Goal: Information Seeking & Learning: Learn about a topic

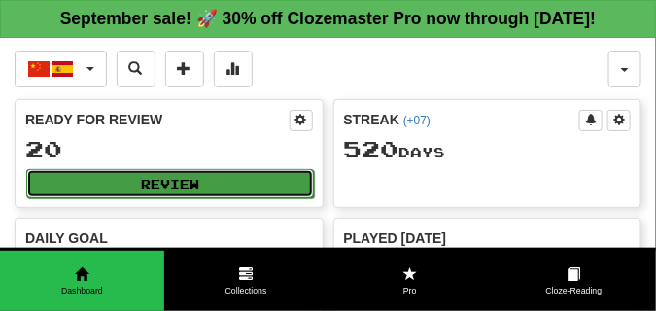
click at [158, 198] on button "Review" at bounding box center [170, 183] width 288 height 29
select select "**"
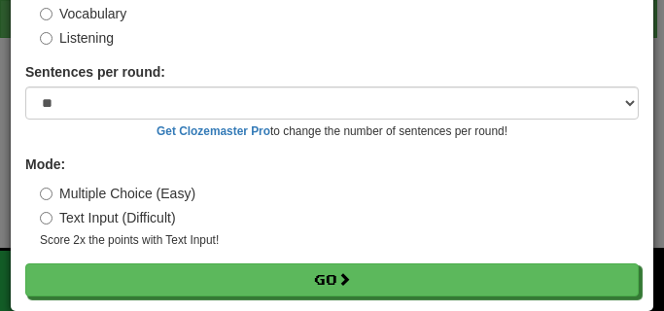
scroll to position [157, 0]
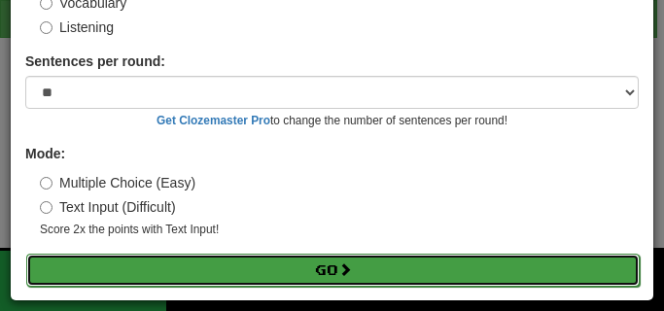
click at [223, 271] on button "Go" at bounding box center [333, 270] width 614 height 33
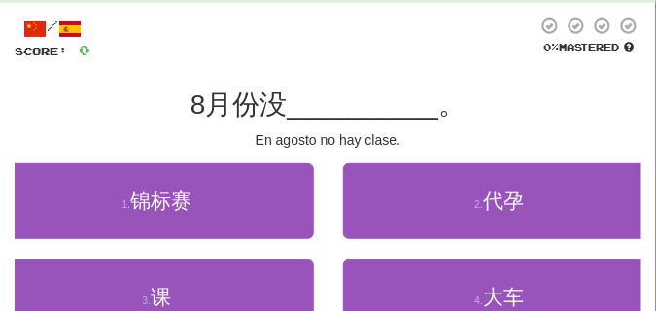
scroll to position [97, 0]
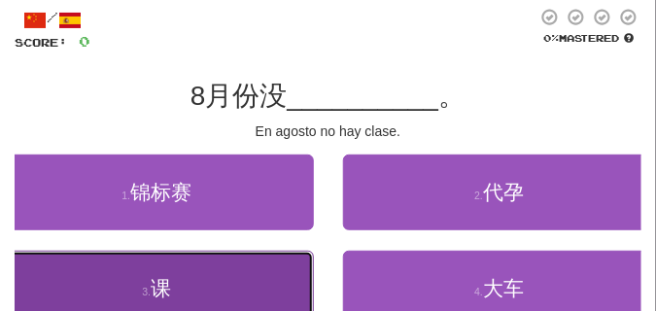
click at [217, 277] on button "3 . 课" at bounding box center [157, 289] width 314 height 76
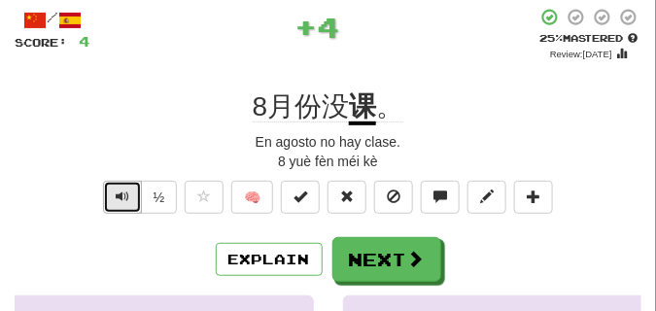
click at [126, 202] on span "Text-to-speech controls" at bounding box center [123, 197] width 14 height 14
click at [124, 197] on span "Text-to-speech controls" at bounding box center [123, 197] width 14 height 14
click at [125, 197] on span "Text-to-speech controls" at bounding box center [123, 197] width 14 height 14
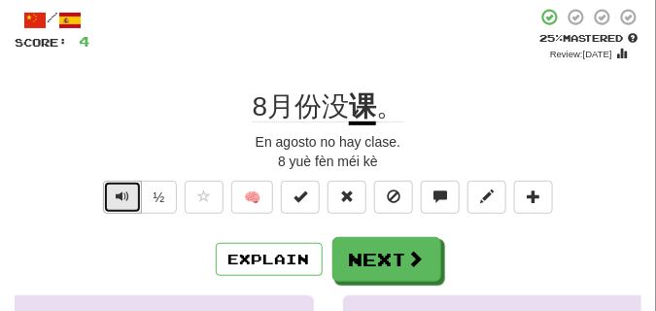
click at [126, 197] on span "Text-to-speech controls" at bounding box center [123, 197] width 14 height 14
click at [127, 198] on span "Text-to-speech controls" at bounding box center [123, 197] width 14 height 14
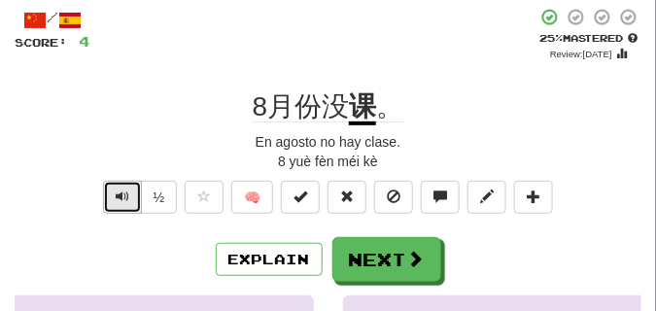
click at [127, 198] on span "Text-to-speech controls" at bounding box center [123, 197] width 14 height 14
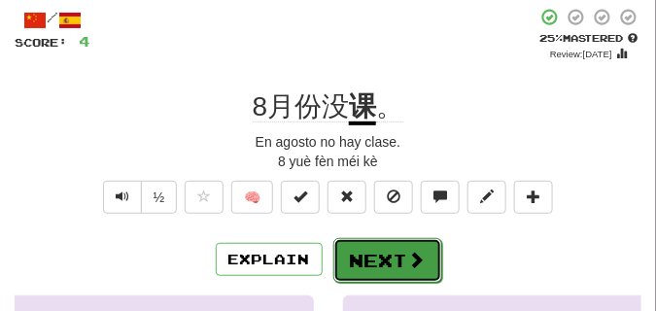
click at [402, 249] on button "Next" at bounding box center [388, 260] width 109 height 45
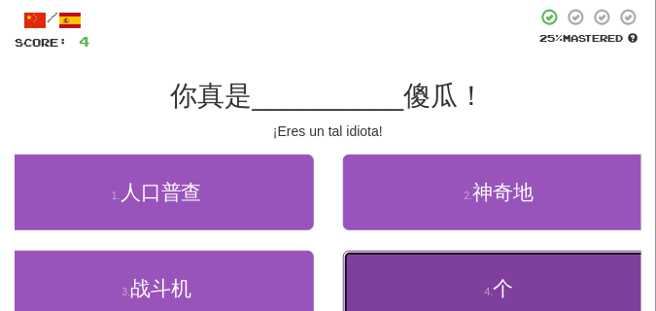
click at [480, 289] on button "4 . 个" at bounding box center [500, 289] width 314 height 76
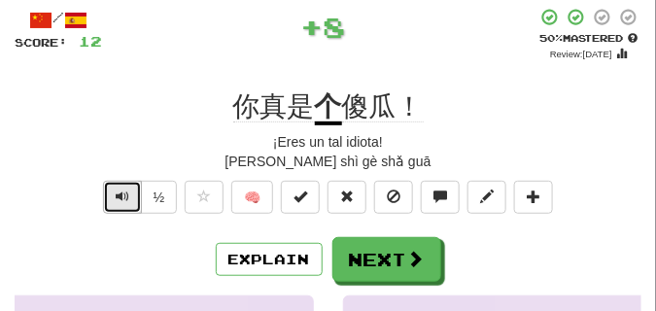
click at [121, 192] on span "Text-to-speech controls" at bounding box center [123, 197] width 14 height 14
click at [122, 192] on span "Text-to-speech controls" at bounding box center [123, 197] width 14 height 14
click at [123, 193] on span "Text-to-speech controls" at bounding box center [123, 197] width 14 height 14
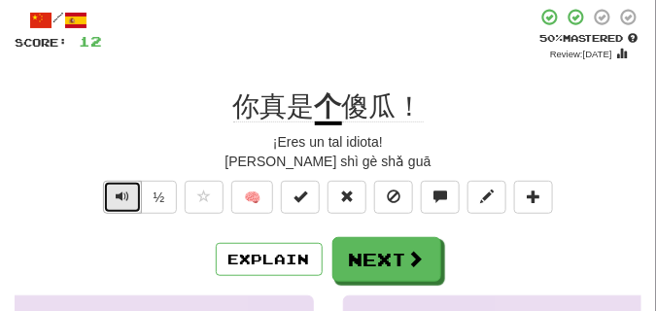
click at [123, 193] on span "Text-to-speech controls" at bounding box center [123, 197] width 14 height 14
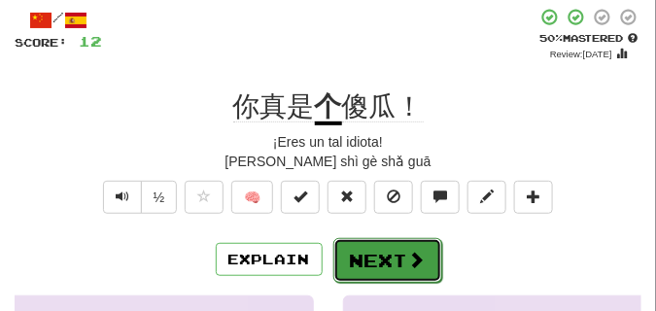
click at [369, 242] on button "Next" at bounding box center [388, 260] width 109 height 45
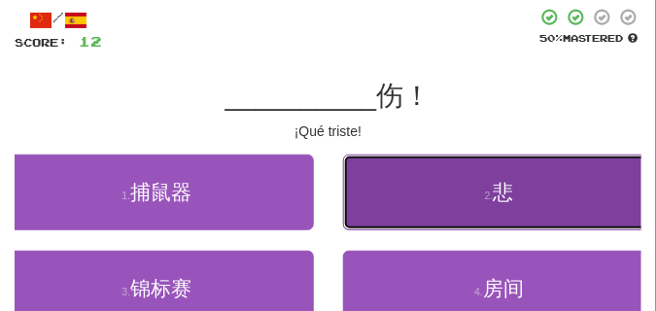
click at [452, 210] on button "2 . 悲" at bounding box center [500, 193] width 314 height 76
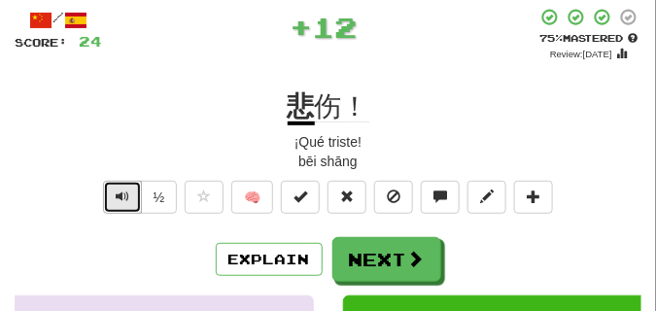
click at [125, 197] on span "Text-to-speech controls" at bounding box center [123, 197] width 14 height 14
click at [124, 196] on span "Text-to-speech controls" at bounding box center [123, 197] width 14 height 14
click at [124, 197] on span "Text-to-speech controls" at bounding box center [123, 197] width 14 height 14
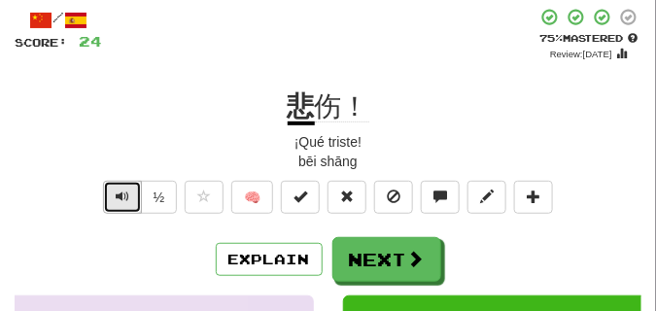
click at [124, 197] on span "Text-to-speech controls" at bounding box center [123, 197] width 14 height 14
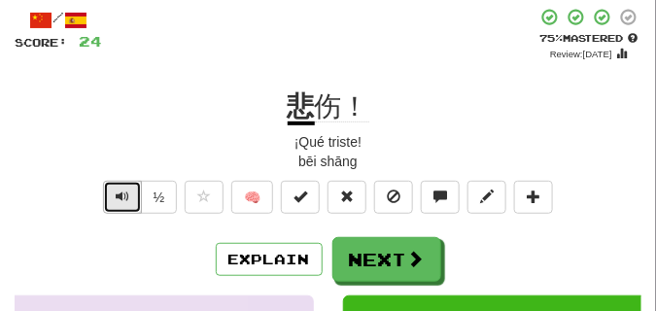
click at [124, 197] on span "Text-to-speech controls" at bounding box center [123, 197] width 14 height 14
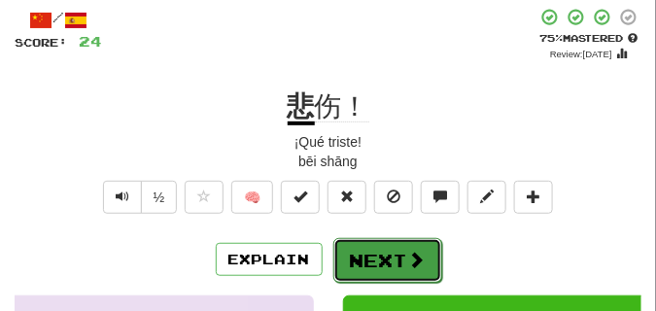
click at [368, 246] on button "Next" at bounding box center [388, 260] width 109 height 45
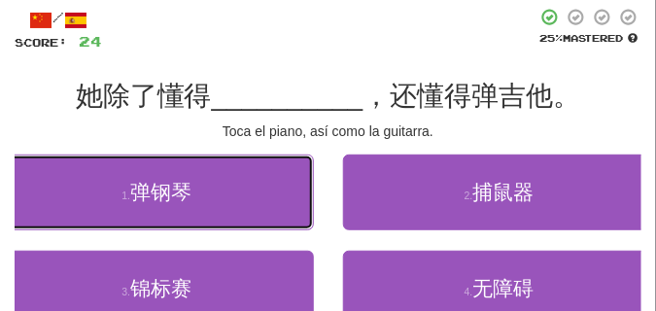
click at [272, 203] on button "1 . 弹钢琴" at bounding box center [157, 193] width 314 height 76
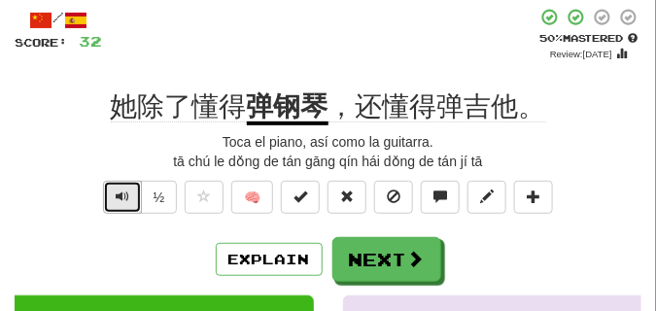
click at [120, 195] on span "Text-to-speech controls" at bounding box center [123, 197] width 14 height 14
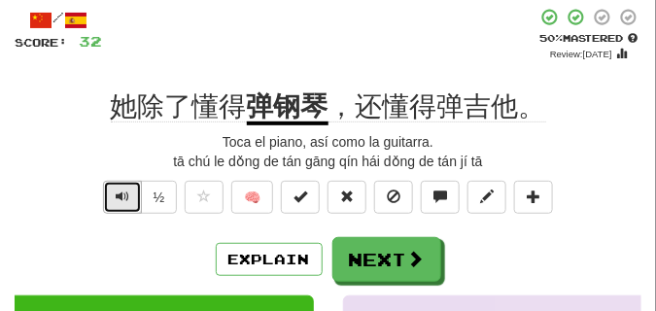
click at [120, 195] on span "Text-to-speech controls" at bounding box center [123, 197] width 14 height 14
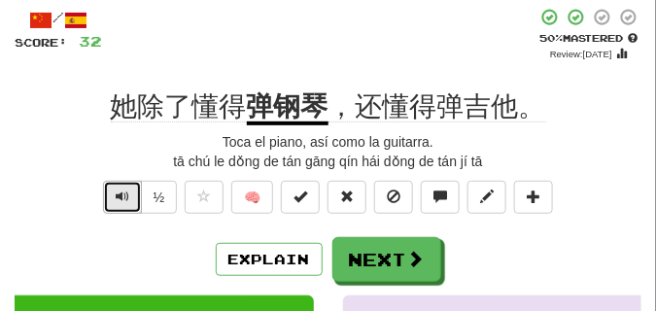
click at [120, 195] on span "Text-to-speech controls" at bounding box center [123, 197] width 14 height 14
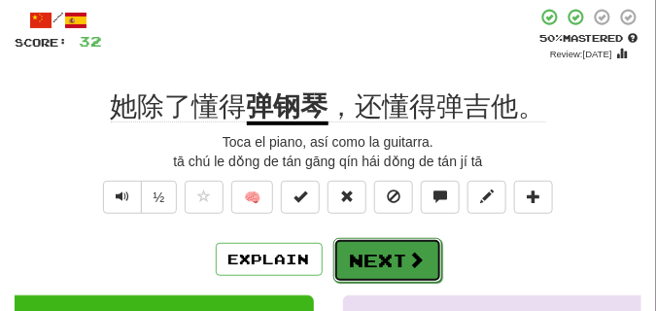
click at [395, 243] on button "Next" at bounding box center [388, 260] width 109 height 45
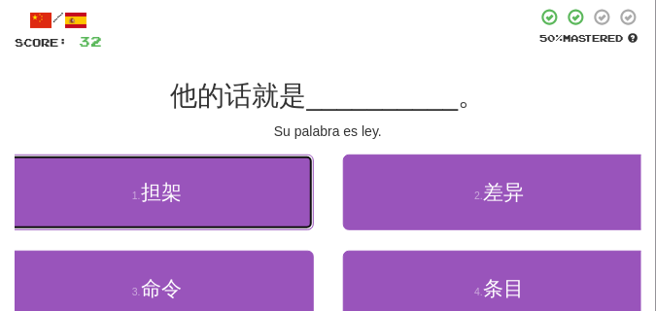
drag, startPoint x: 194, startPoint y: 168, endPoint x: 195, endPoint y: 138, distance: 30.2
click at [195, 138] on div "/ Score: 32 50 % Mastered 他的话就是 __________ 。 Su palabra es ley. 1 . 担架 2 . 差异 3…" at bounding box center [328, 199] width 627 height 382
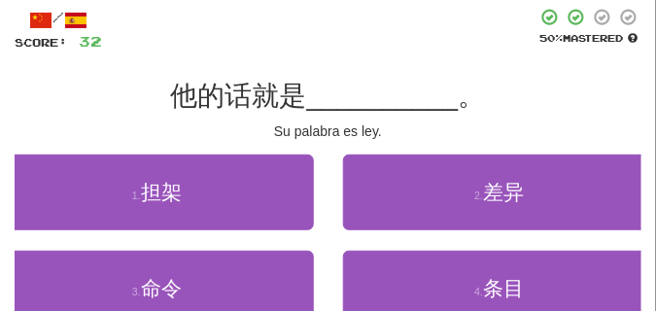
click at [195, 138] on div "Su palabra es ley." at bounding box center [328, 131] width 627 height 19
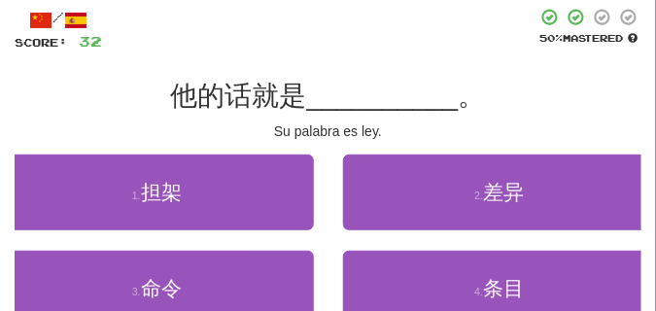
click at [195, 138] on div "Su palabra es ley." at bounding box center [328, 131] width 627 height 19
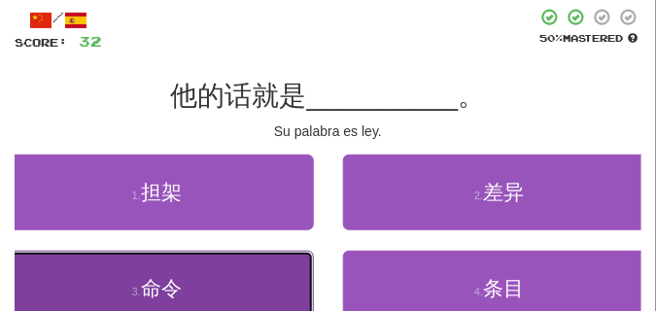
click at [189, 273] on button "3 . 命令" at bounding box center [157, 289] width 314 height 76
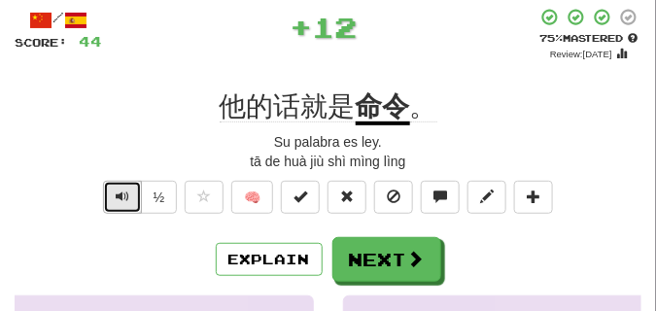
click at [128, 189] on button "Text-to-speech controls" at bounding box center [122, 197] width 39 height 33
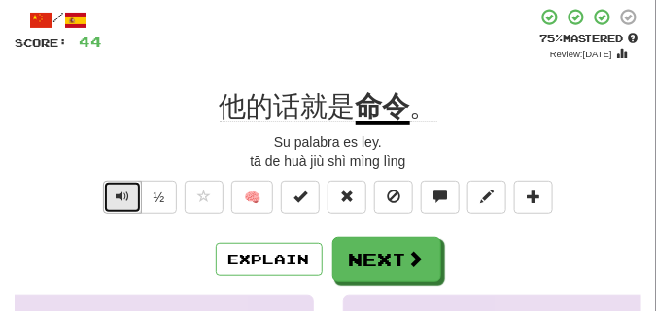
click at [128, 189] on button "Text-to-speech controls" at bounding box center [122, 197] width 39 height 33
click at [130, 195] on button "Text-to-speech controls" at bounding box center [122, 197] width 39 height 33
click at [129, 194] on button "Text-to-speech controls" at bounding box center [122, 197] width 39 height 33
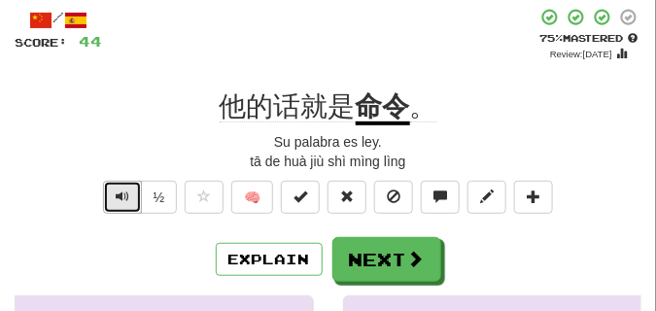
click at [129, 194] on button "Text-to-speech controls" at bounding box center [122, 197] width 39 height 33
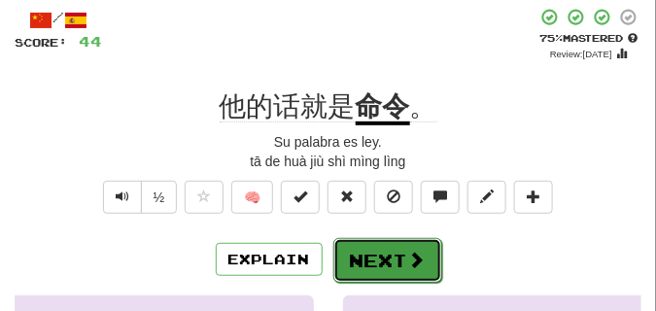
click at [420, 253] on span at bounding box center [417, 260] width 18 height 18
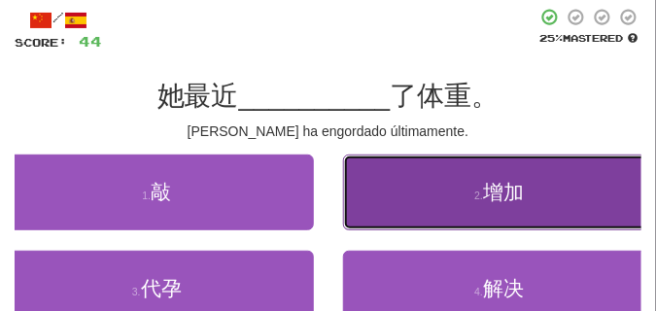
click at [458, 186] on button "2 . 增加" at bounding box center [500, 193] width 314 height 76
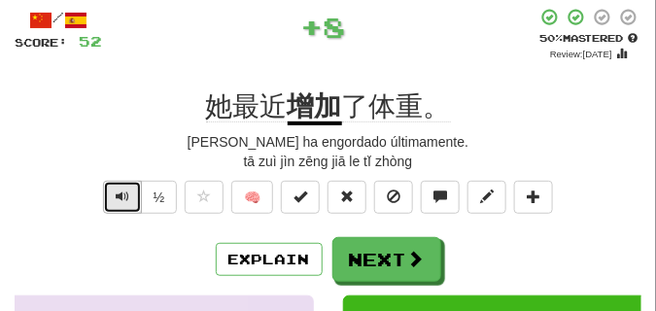
click at [109, 185] on button "Text-to-speech controls" at bounding box center [122, 197] width 39 height 33
click at [111, 187] on button "Text-to-speech controls" at bounding box center [122, 197] width 39 height 33
click at [111, 186] on button "Text-to-speech controls" at bounding box center [122, 197] width 39 height 33
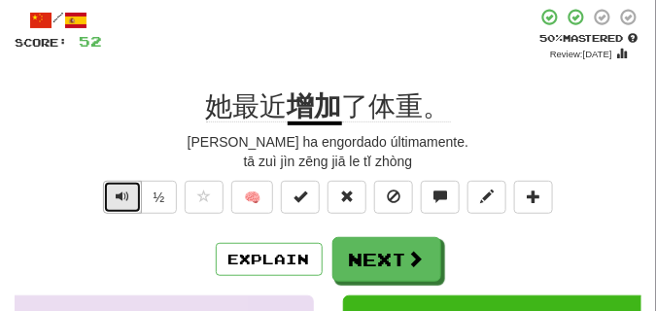
click at [111, 186] on button "Text-to-speech controls" at bounding box center [122, 197] width 39 height 33
click at [111, 185] on button "Text-to-speech controls" at bounding box center [122, 197] width 39 height 33
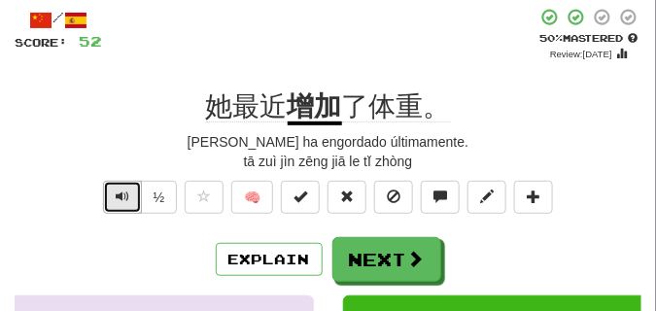
click at [111, 185] on button "Text-to-speech controls" at bounding box center [122, 197] width 39 height 33
click at [110, 185] on button "Text-to-speech controls" at bounding box center [122, 197] width 39 height 33
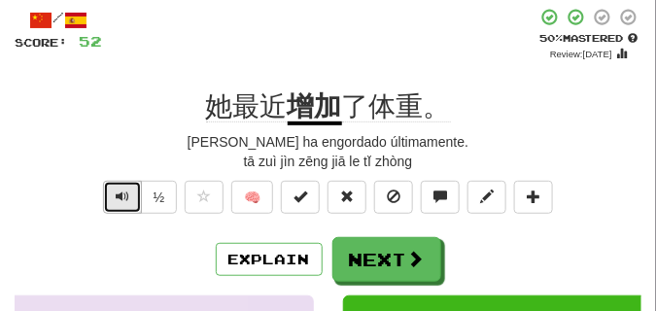
click at [110, 185] on button "Text-to-speech controls" at bounding box center [122, 197] width 39 height 33
click at [110, 184] on button "Text-to-speech controls" at bounding box center [122, 197] width 39 height 33
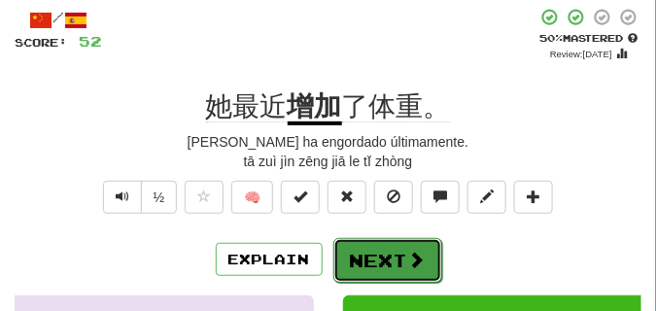
click at [373, 244] on button "Next" at bounding box center [388, 260] width 109 height 45
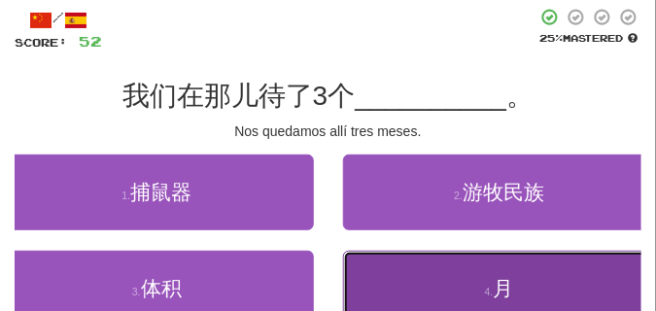
click at [434, 275] on button "4 . 月" at bounding box center [500, 289] width 314 height 76
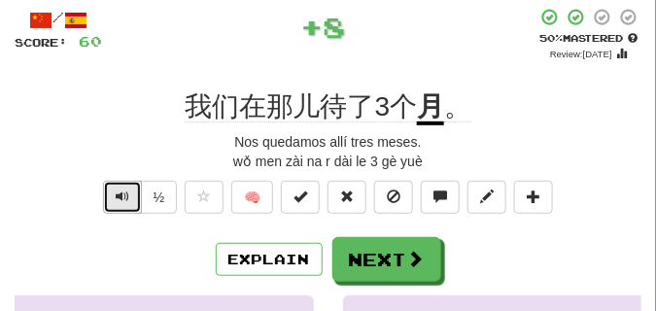
click at [128, 198] on button "Text-to-speech controls" at bounding box center [122, 197] width 39 height 33
click at [128, 197] on button "Text-to-speech controls" at bounding box center [122, 197] width 39 height 33
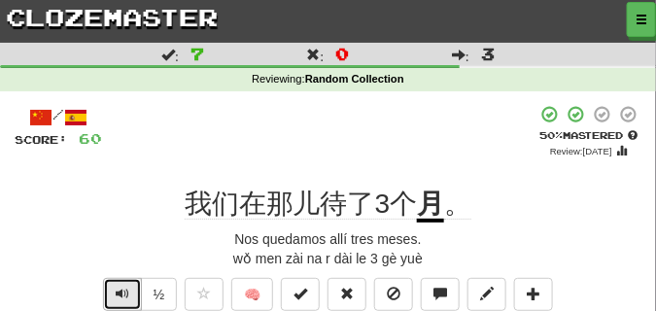
scroll to position [49, 0]
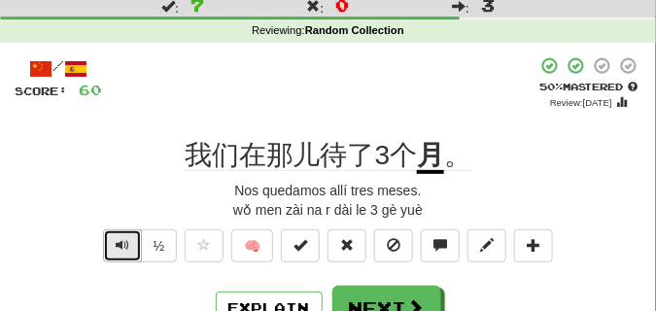
click at [121, 245] on span "Text-to-speech controls" at bounding box center [123, 245] width 14 height 14
click at [121, 244] on span "Text-to-speech controls" at bounding box center [123, 245] width 14 height 14
click at [121, 243] on span "Text-to-speech controls" at bounding box center [123, 245] width 14 height 14
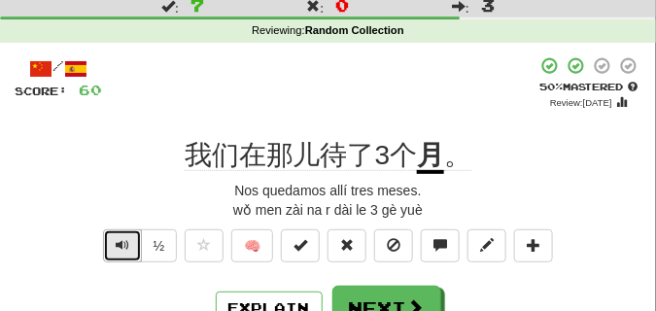
click at [121, 243] on span "Text-to-speech controls" at bounding box center [123, 245] width 14 height 14
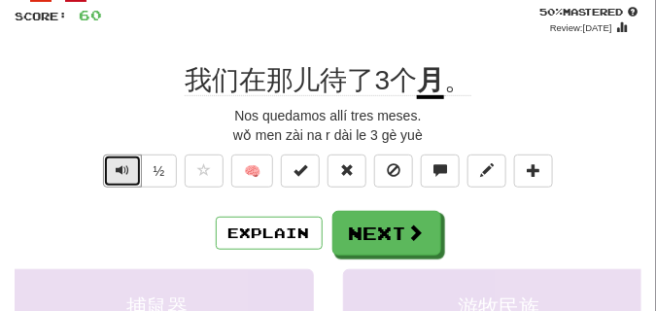
scroll to position [146, 0]
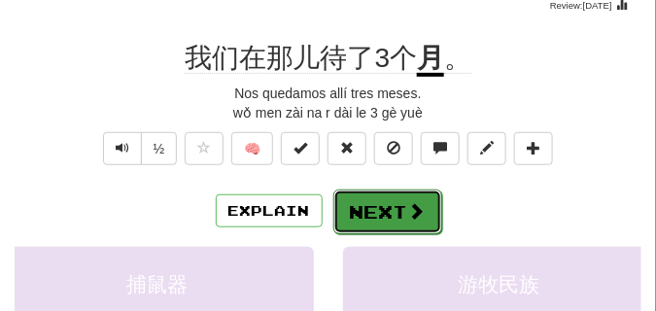
click at [354, 203] on button "Next" at bounding box center [388, 212] width 109 height 45
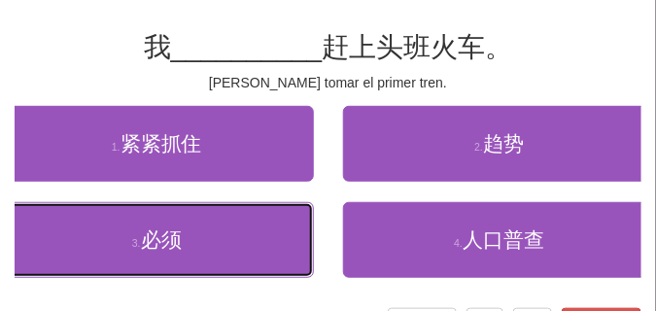
drag, startPoint x: 240, startPoint y: 212, endPoint x: 209, endPoint y: 177, distance: 46.8
click at [240, 212] on button "3 . 必须" at bounding box center [157, 240] width 314 height 76
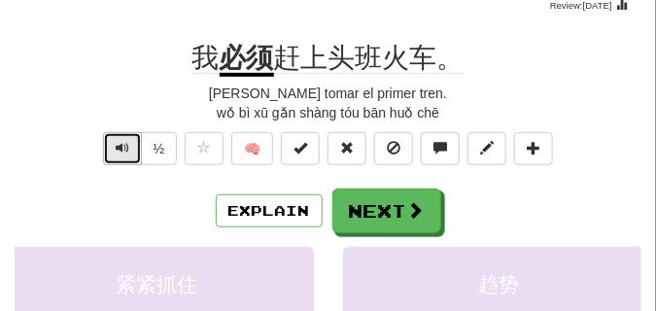
click at [120, 155] on span "Text-to-speech controls" at bounding box center [123, 148] width 14 height 14
click at [119, 155] on span "Text-to-speech controls" at bounding box center [123, 148] width 14 height 14
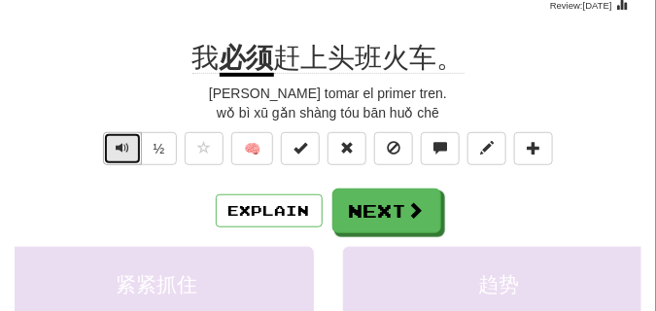
click at [119, 155] on span "Text-to-speech controls" at bounding box center [123, 148] width 14 height 14
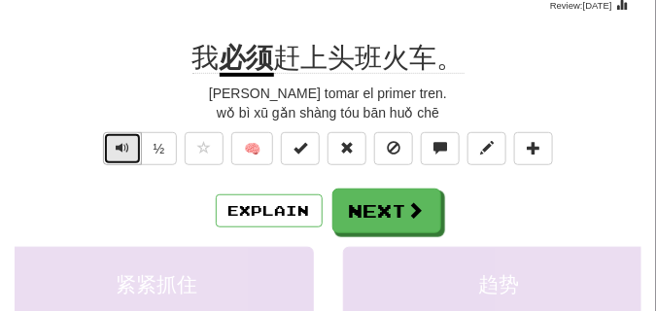
click at [119, 155] on span "Text-to-speech controls" at bounding box center [123, 148] width 14 height 14
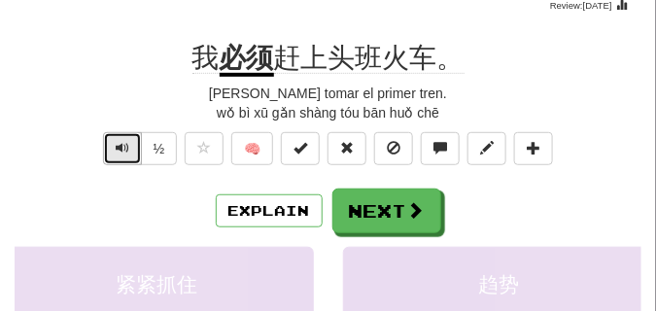
click at [119, 155] on span "Text-to-speech controls" at bounding box center [123, 148] width 14 height 14
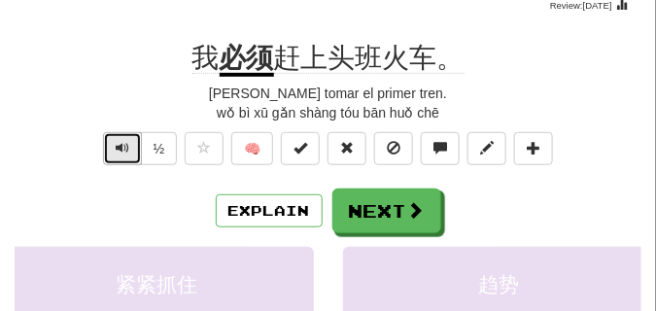
click at [119, 155] on span "Text-to-speech controls" at bounding box center [123, 148] width 14 height 14
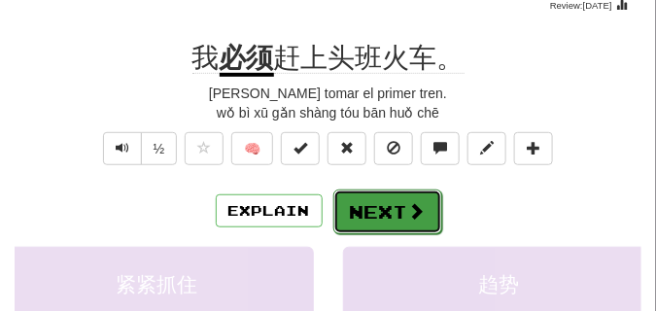
click at [392, 198] on button "Next" at bounding box center [388, 212] width 109 height 45
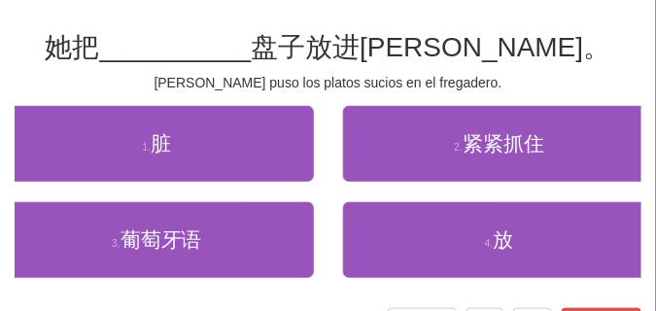
drag, startPoint x: 165, startPoint y: 88, endPoint x: 94, endPoint y: 73, distance: 72.5
click at [94, 73] on div "Ella puso los platos sucios en el fregadero." at bounding box center [328, 82] width 627 height 19
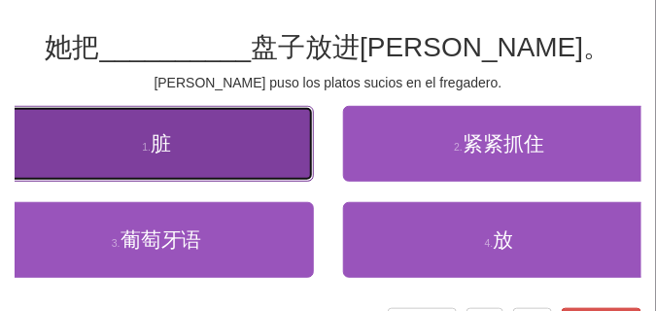
click at [163, 127] on button "1 . 脏" at bounding box center [157, 144] width 314 height 76
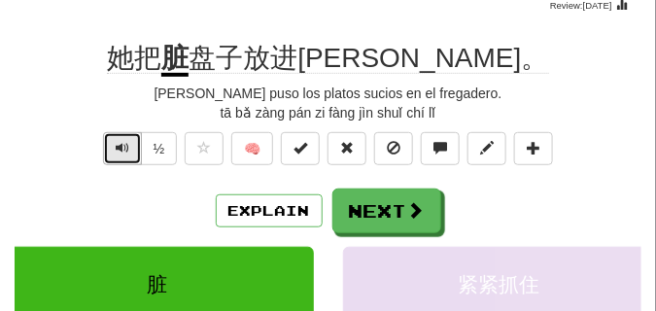
click at [127, 146] on span "Text-to-speech controls" at bounding box center [123, 148] width 14 height 14
click at [126, 144] on span "Text-to-speech controls" at bounding box center [123, 148] width 14 height 14
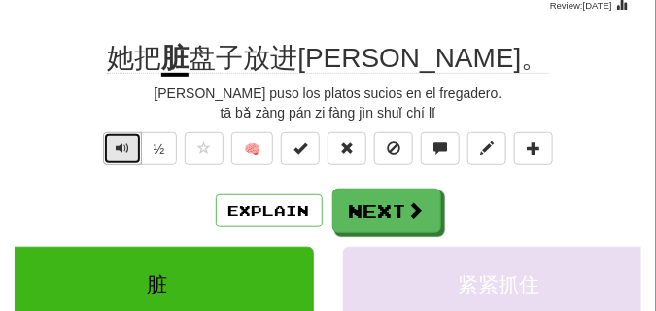
click at [126, 144] on span "Text-to-speech controls" at bounding box center [123, 148] width 14 height 14
click at [125, 143] on span "Text-to-speech controls" at bounding box center [123, 148] width 14 height 14
click at [125, 142] on span "Text-to-speech controls" at bounding box center [123, 148] width 14 height 14
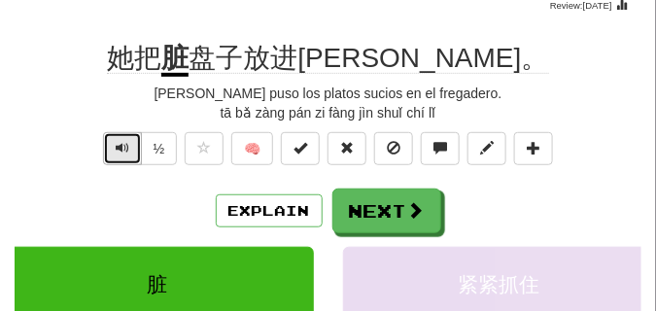
click at [125, 142] on span "Text-to-speech controls" at bounding box center [123, 148] width 14 height 14
click at [124, 142] on span "Text-to-speech controls" at bounding box center [123, 148] width 14 height 14
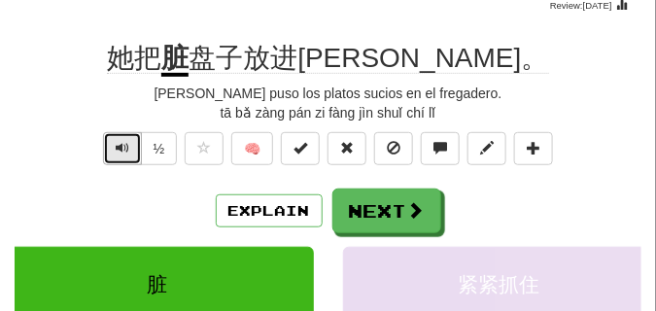
click at [124, 142] on span "Text-to-speech controls" at bounding box center [123, 148] width 14 height 14
click at [125, 147] on span "Text-to-speech controls" at bounding box center [123, 148] width 14 height 14
click at [125, 146] on span "Text-to-speech controls" at bounding box center [123, 148] width 14 height 14
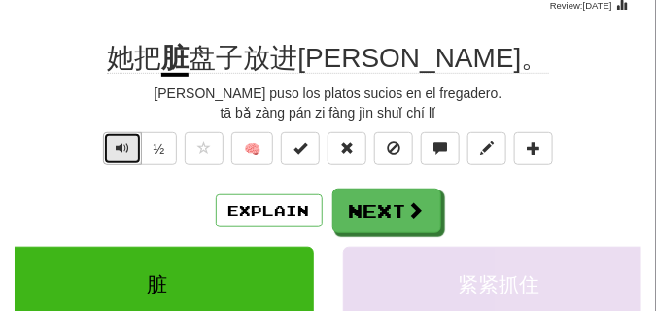
click at [124, 146] on span "Text-to-speech controls" at bounding box center [123, 148] width 14 height 14
click at [123, 146] on span "Text-to-speech controls" at bounding box center [123, 148] width 14 height 14
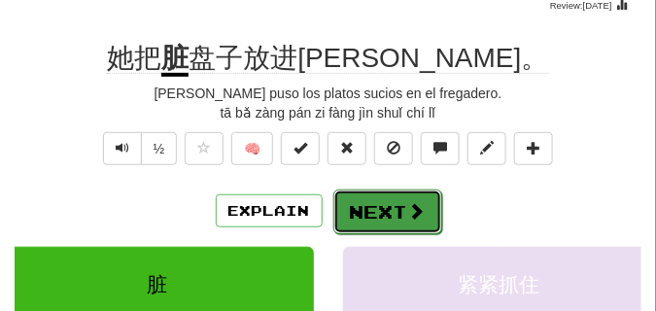
click at [373, 198] on button "Next" at bounding box center [388, 212] width 109 height 45
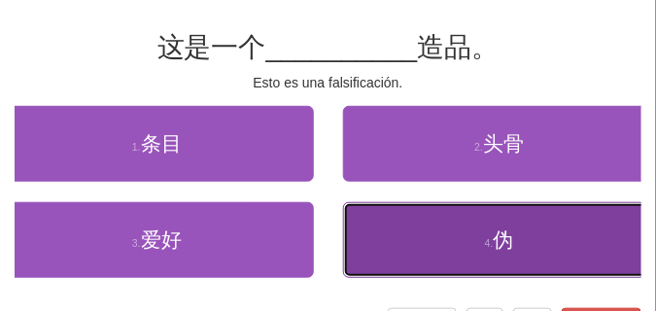
click at [399, 231] on button "4 . 伪" at bounding box center [500, 240] width 314 height 76
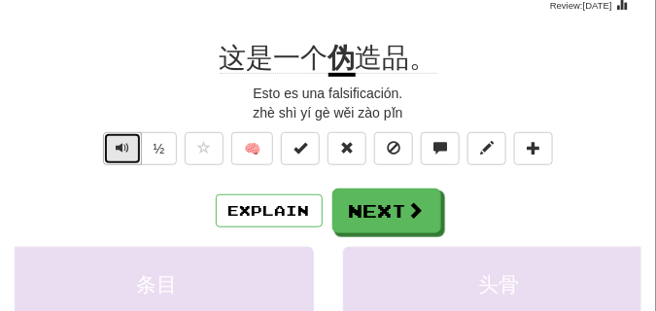
click at [127, 156] on button "Text-to-speech controls" at bounding box center [122, 148] width 39 height 33
click at [128, 156] on button "Text-to-speech controls" at bounding box center [122, 148] width 39 height 33
click at [125, 150] on span "Text-to-speech controls" at bounding box center [123, 148] width 14 height 14
click at [126, 150] on span "Text-to-speech controls" at bounding box center [123, 148] width 14 height 14
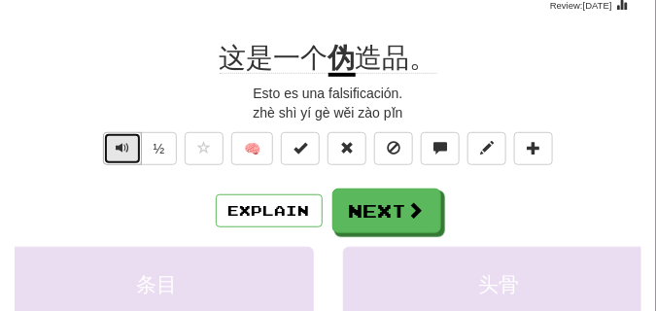
click at [126, 150] on span "Text-to-speech controls" at bounding box center [123, 148] width 14 height 14
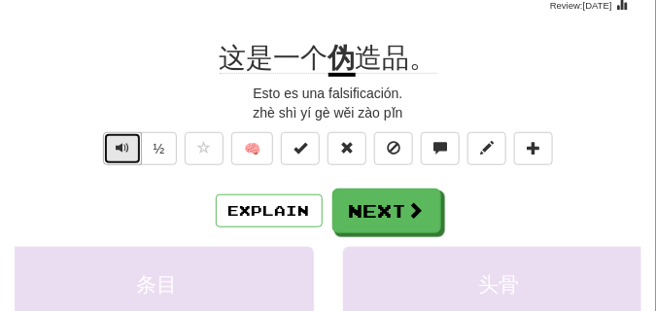
click at [126, 150] on span "Text-to-speech controls" at bounding box center [123, 148] width 14 height 14
drag, startPoint x: 325, startPoint y: 49, endPoint x: 348, endPoint y: 55, distance: 24.3
click at [348, 55] on div "这是一个 伪 造品。" at bounding box center [328, 58] width 627 height 35
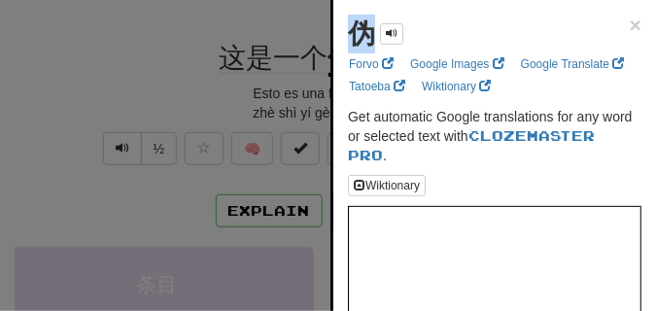
drag, startPoint x: 355, startPoint y: 28, endPoint x: 375, endPoint y: 31, distance: 20.6
click at [375, 31] on div "伪" at bounding box center [375, 34] width 55 height 39
copy strong "伪"
click at [82, 61] on div at bounding box center [328, 155] width 656 height 311
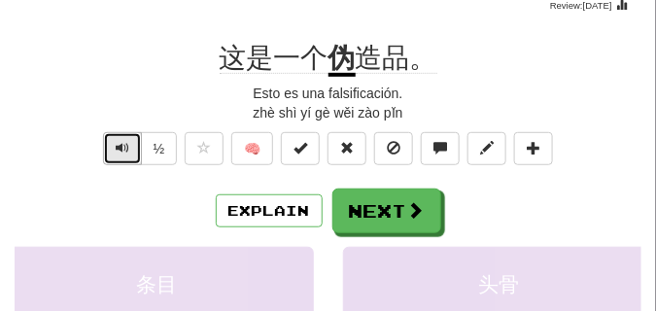
click at [128, 146] on button "Text-to-speech controls" at bounding box center [122, 148] width 39 height 33
click at [127, 146] on span "Text-to-speech controls" at bounding box center [123, 148] width 14 height 14
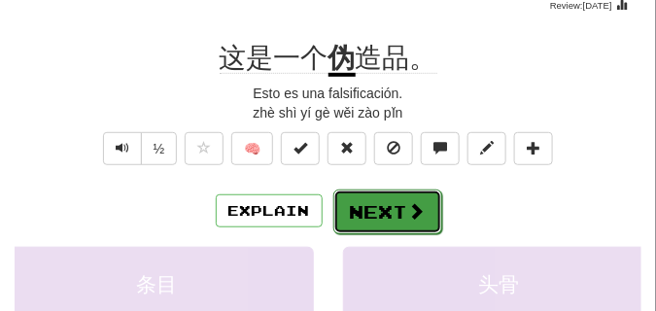
click at [359, 194] on button "Next" at bounding box center [388, 212] width 109 height 45
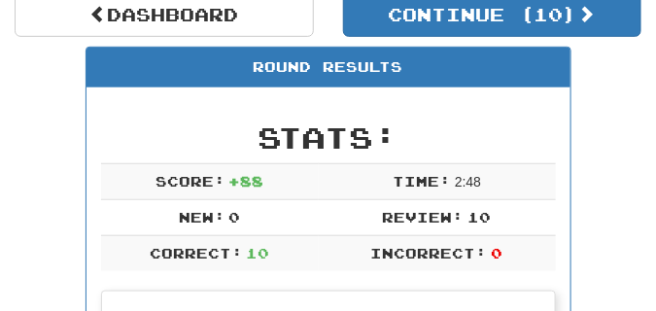
scroll to position [86, 0]
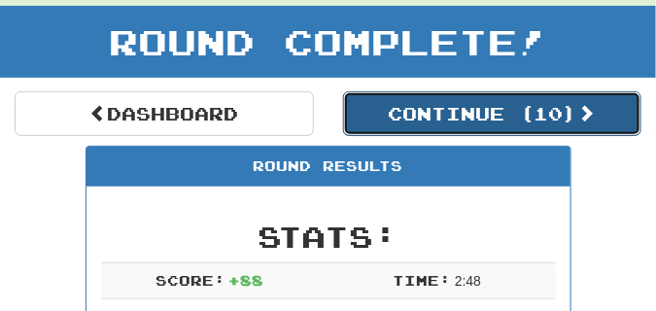
click at [473, 121] on button "Continue ( 10 )" at bounding box center [492, 113] width 299 height 45
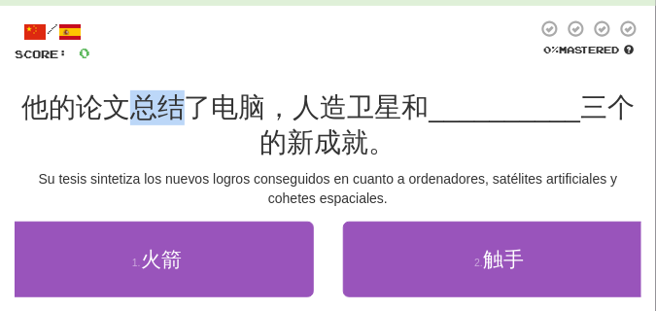
drag, startPoint x: 132, startPoint y: 103, endPoint x: 177, endPoint y: 110, distance: 45.2
click at [177, 110] on span "他的论文总结了电脑，人造卫星和" at bounding box center [225, 107] width 408 height 30
copy span "总结"
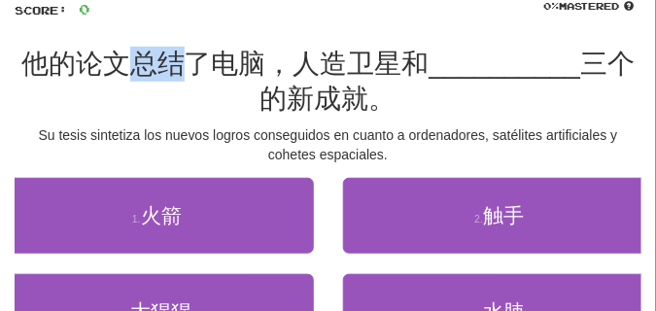
scroll to position [183, 0]
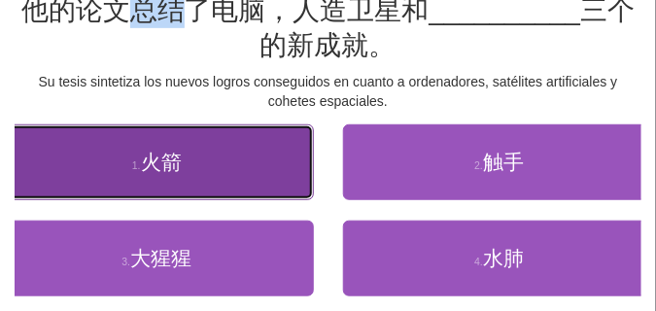
click at [254, 153] on button "1 . 火箭" at bounding box center [157, 162] width 314 height 76
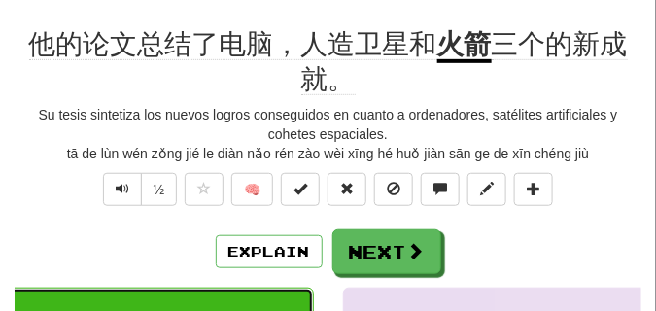
scroll to position [144, 0]
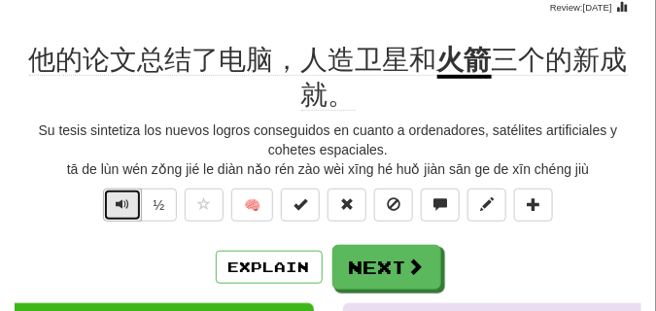
click at [129, 208] on button "Text-to-speech controls" at bounding box center [122, 205] width 39 height 33
click at [129, 207] on button "Text-to-speech controls" at bounding box center [122, 205] width 39 height 33
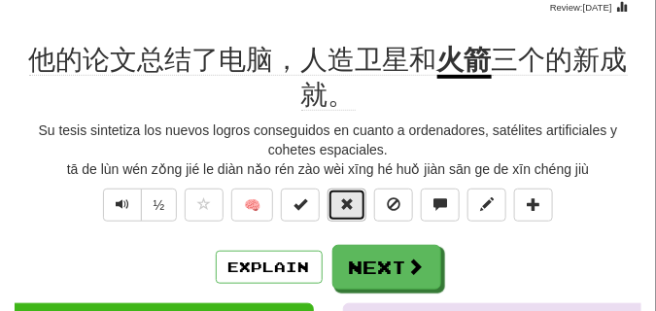
click at [344, 195] on button at bounding box center [347, 205] width 39 height 33
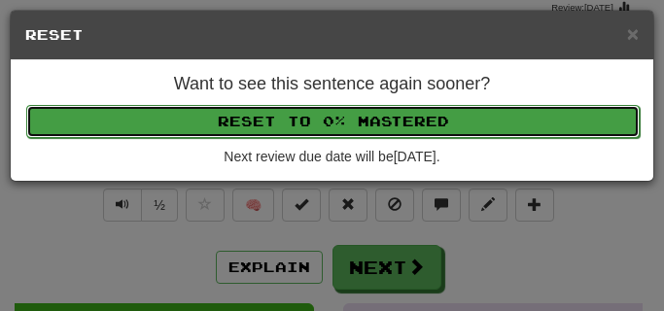
click at [338, 113] on button "Reset to 0% Mastered" at bounding box center [333, 121] width 614 height 33
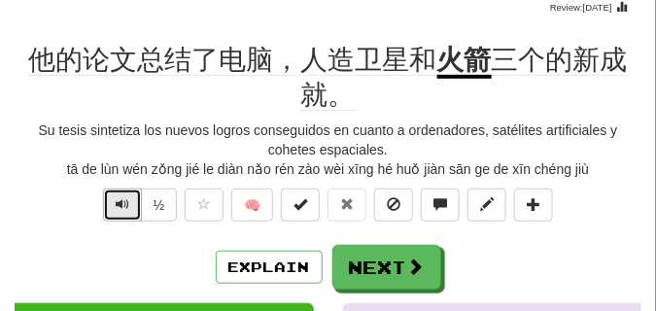
click at [112, 204] on button "Text-to-speech controls" at bounding box center [122, 205] width 39 height 33
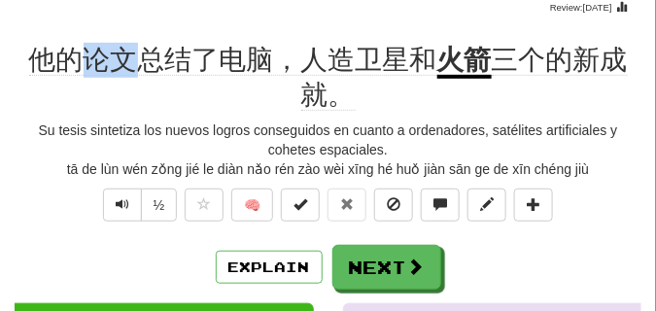
drag, startPoint x: 94, startPoint y: 60, endPoint x: 140, endPoint y: 66, distance: 46.1
click at [140, 66] on span "他的论文总结了电脑，人造卫星和" at bounding box center [233, 60] width 408 height 31
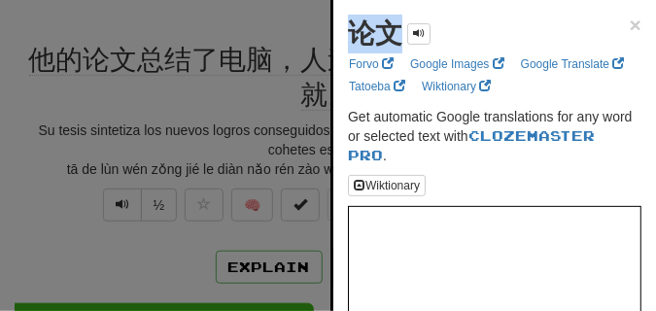
drag, startPoint x: 140, startPoint y: 66, endPoint x: 397, endPoint y: 44, distance: 257.7
click at [397, 44] on strong "论文" at bounding box center [375, 33] width 54 height 30
copy strong "论文"
click at [182, 91] on div at bounding box center [328, 155] width 656 height 311
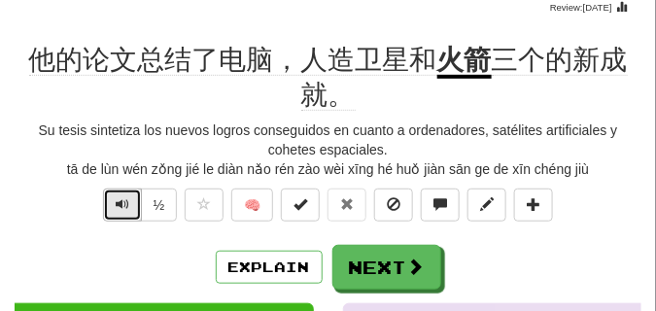
click at [123, 211] on span "Text-to-speech controls" at bounding box center [123, 204] width 14 height 14
click at [127, 209] on span "Text-to-speech controls" at bounding box center [123, 204] width 14 height 14
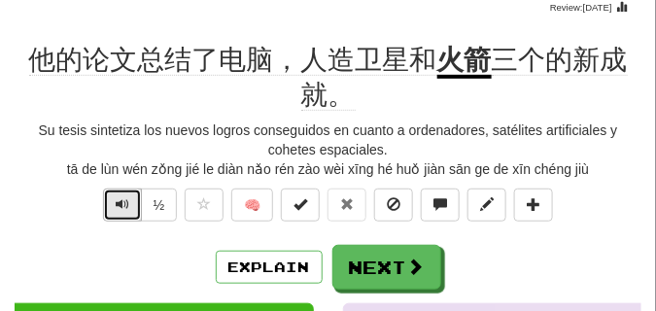
click at [127, 209] on span "Text-to-speech controls" at bounding box center [123, 204] width 14 height 14
click at [123, 201] on span "Text-to-speech controls" at bounding box center [123, 204] width 14 height 14
click at [181, 66] on span "他的论文总结了电脑，人造卫星和" at bounding box center [233, 60] width 408 height 31
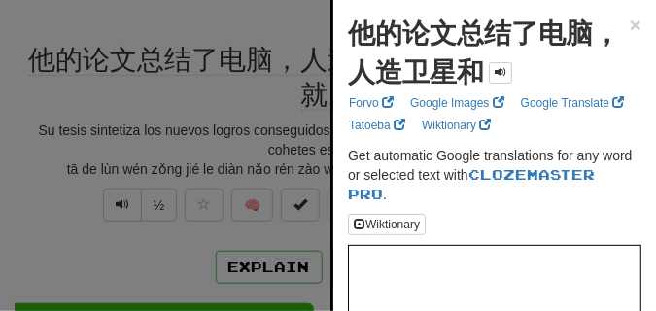
click at [180, 96] on div at bounding box center [328, 155] width 656 height 311
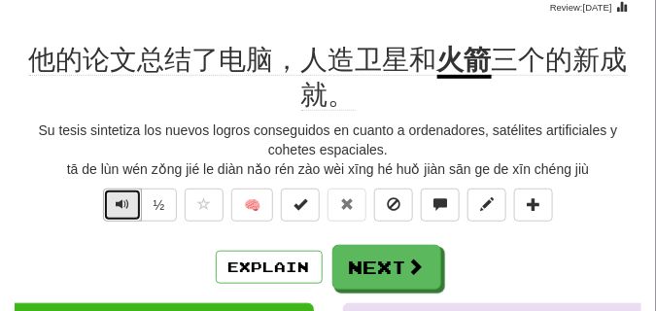
click at [125, 198] on span "Text-to-speech controls" at bounding box center [123, 204] width 14 height 14
click at [127, 199] on span "Text-to-speech controls" at bounding box center [123, 204] width 14 height 14
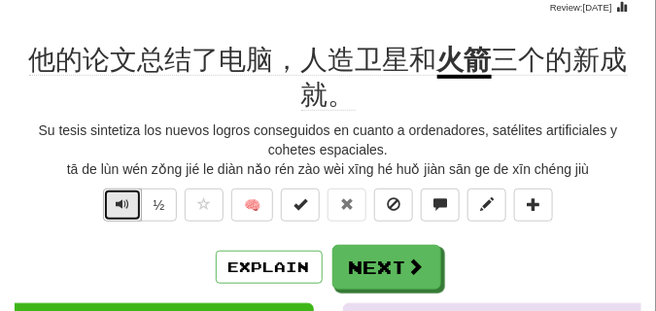
click at [127, 199] on span "Text-to-speech controls" at bounding box center [123, 204] width 14 height 14
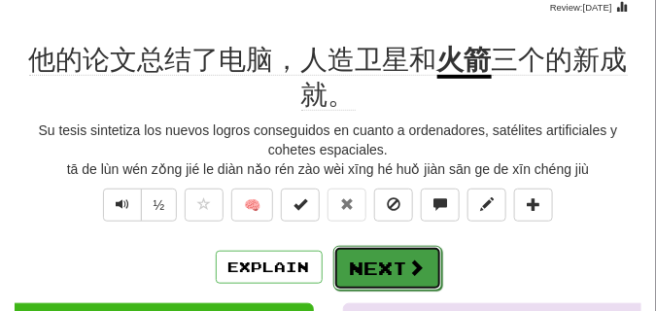
click at [391, 264] on button "Next" at bounding box center [388, 268] width 109 height 45
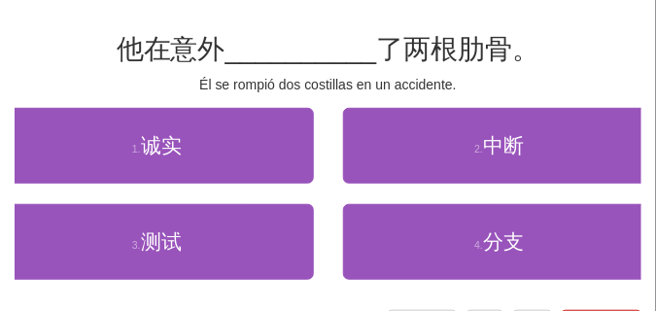
drag, startPoint x: 287, startPoint y: 201, endPoint x: 224, endPoint y: 99, distance: 120.1
click at [224, 99] on div "/ Score: 4 0 % Mastered 他在意外 __________ 了两根肋骨。 Él se rompió dos costillas en un…" at bounding box center [328, 152] width 627 height 382
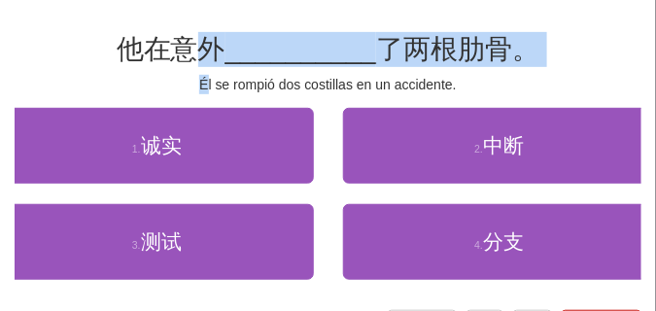
drag, startPoint x: 208, startPoint y: 86, endPoint x: 208, endPoint y: 64, distance: 21.4
click at [208, 64] on div "/ Score: 4 0 % Mastered 他在意外 __________ 了两根肋骨。 Él se rompió dos costillas en un…" at bounding box center [328, 152] width 627 height 382
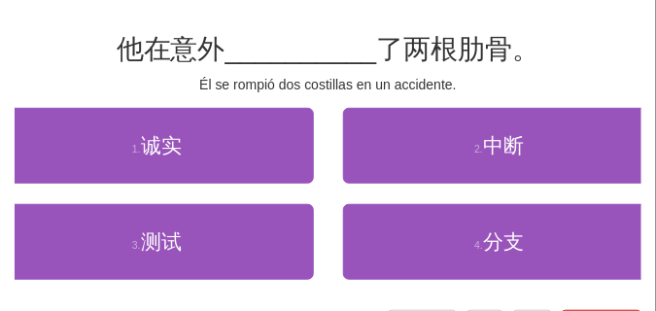
click at [144, 65] on div "他在意外 __________ 了两根肋骨。" at bounding box center [328, 49] width 627 height 35
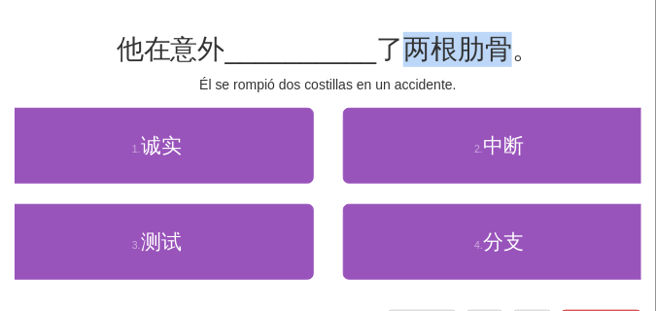
drag, startPoint x: 405, startPoint y: 50, endPoint x: 510, endPoint y: 52, distance: 105.0
click at [510, 52] on span "了两根肋骨。" at bounding box center [457, 49] width 163 height 30
copy span "两根肋骨"
click at [481, 40] on span "了两根肋骨。" at bounding box center [457, 49] width 163 height 30
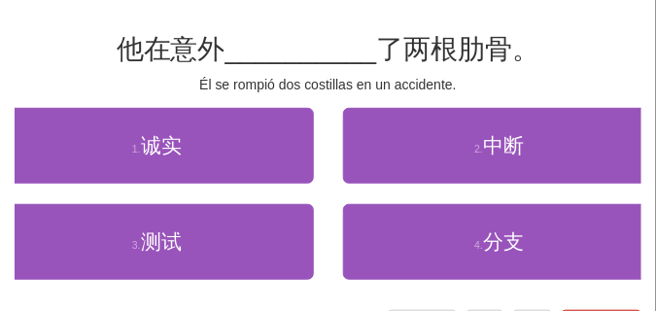
click at [481, 40] on span "了两根肋骨。" at bounding box center [457, 49] width 163 height 30
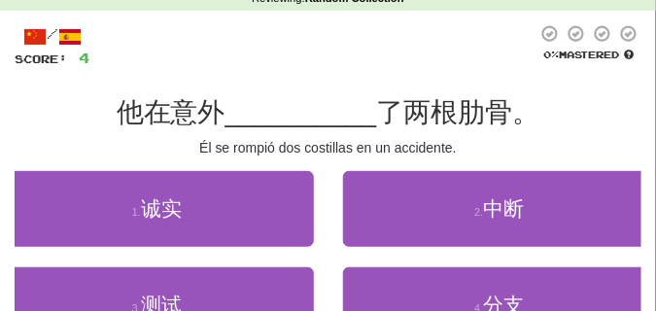
scroll to position [97, 0]
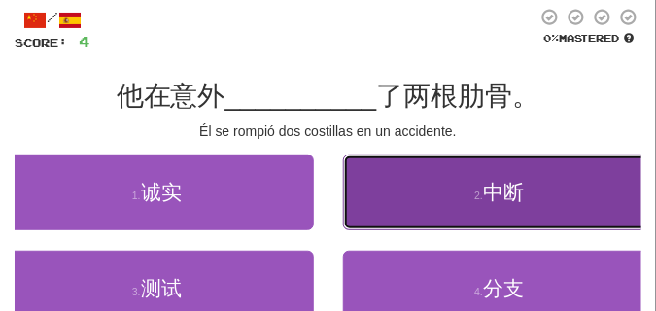
click at [431, 207] on button "2 . 中断" at bounding box center [500, 193] width 314 height 76
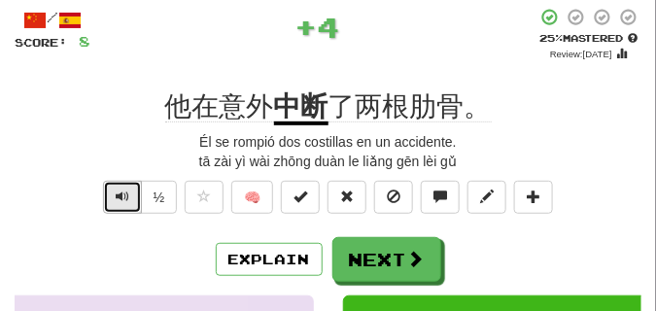
click at [124, 193] on span "Text-to-speech controls" at bounding box center [123, 197] width 14 height 14
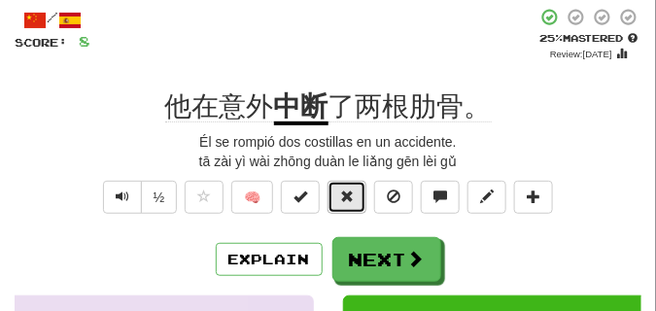
click at [342, 194] on span at bounding box center [347, 197] width 14 height 14
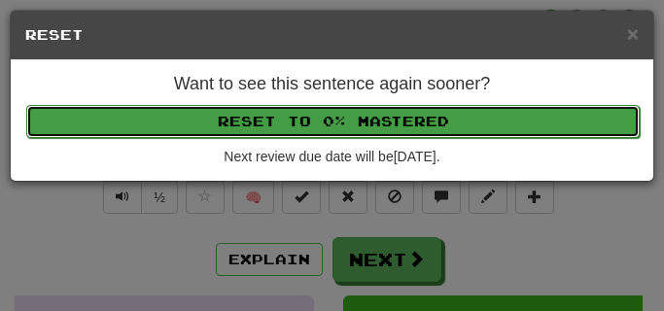
click at [334, 125] on button "Reset to 0% Mastered" at bounding box center [333, 121] width 614 height 33
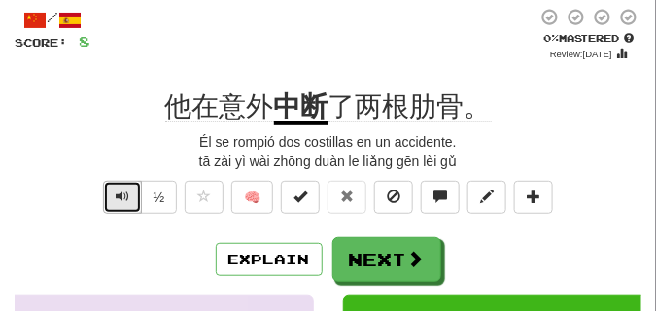
click at [128, 191] on button "Text-to-speech controls" at bounding box center [122, 197] width 39 height 33
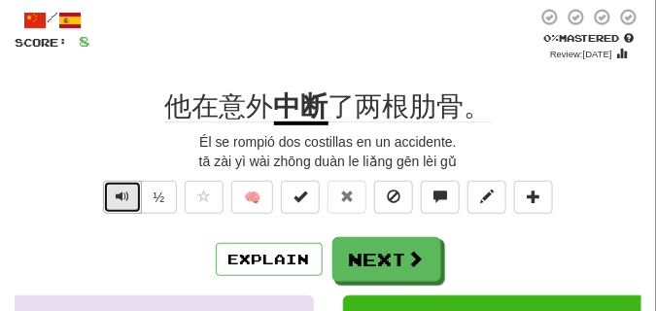
click at [128, 191] on button "Text-to-speech controls" at bounding box center [122, 197] width 39 height 33
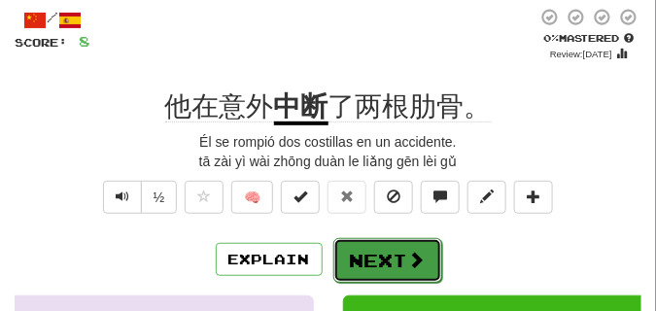
click at [352, 254] on button "Next" at bounding box center [388, 260] width 109 height 45
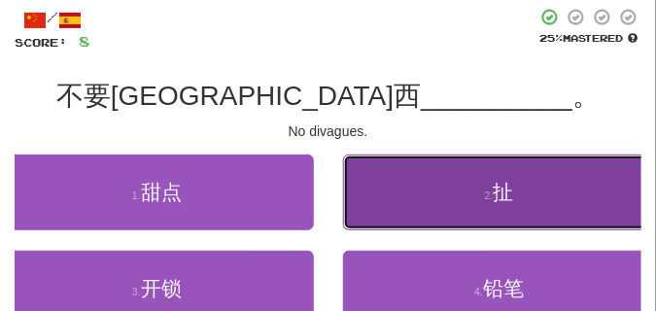
click at [464, 216] on button "2 . 扯" at bounding box center [500, 193] width 314 height 76
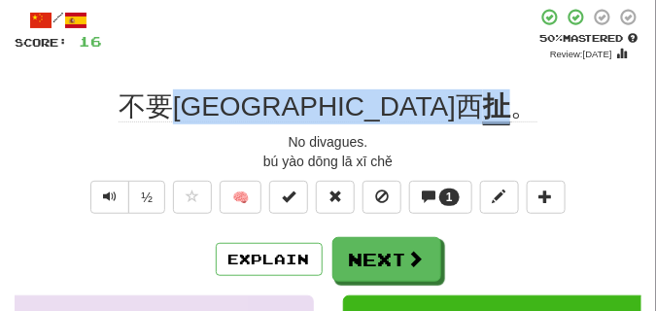
drag, startPoint x: 295, startPoint y: 105, endPoint x: 387, endPoint y: 113, distance: 92.7
click at [387, 113] on div "不要东拉西 扯 。" at bounding box center [328, 106] width 627 height 35
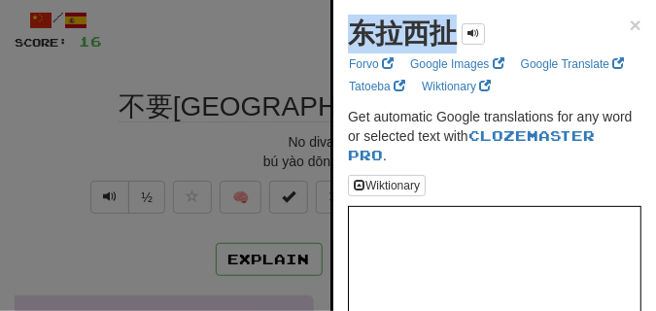
drag, startPoint x: 340, startPoint y: 32, endPoint x: 469, endPoint y: 47, distance: 129.2
copy div "东拉西扯"
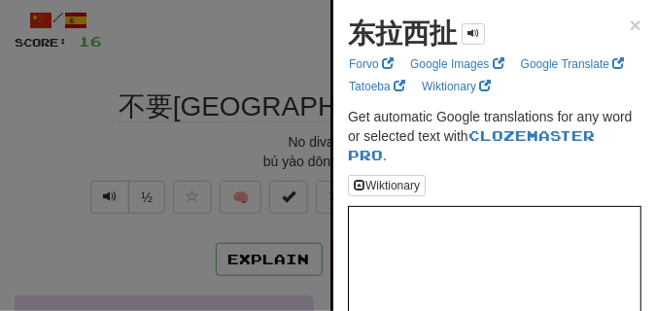
click at [232, 84] on div at bounding box center [328, 155] width 656 height 311
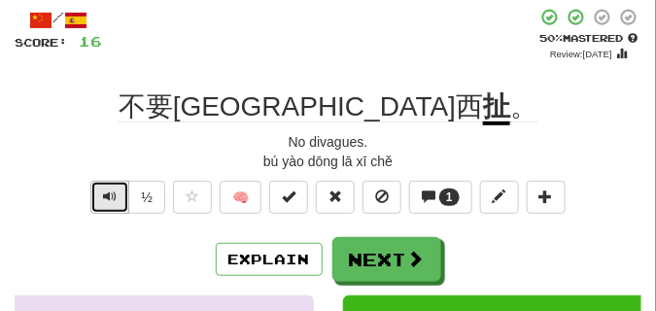
click at [115, 204] on button "Text-to-speech controls" at bounding box center [109, 197] width 39 height 33
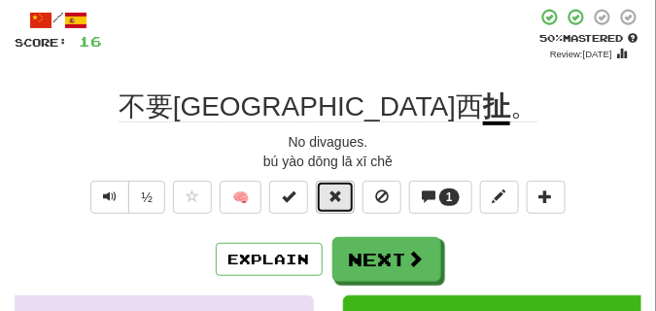
click at [336, 197] on span at bounding box center [336, 197] width 14 height 14
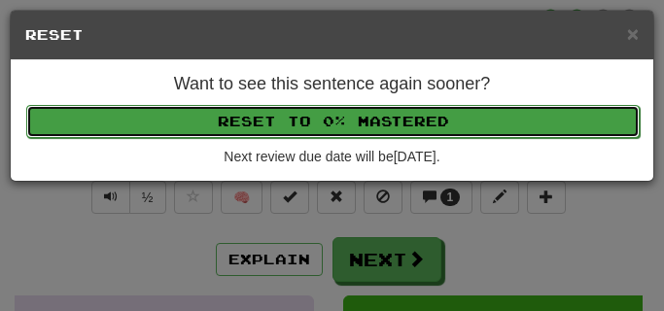
click at [332, 123] on button "Reset to 0% Mastered" at bounding box center [333, 121] width 614 height 33
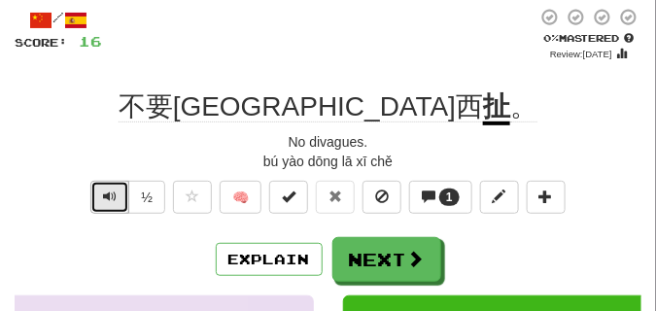
click at [120, 191] on button "Text-to-speech controls" at bounding box center [109, 197] width 39 height 33
click at [118, 191] on button "Text-to-speech controls" at bounding box center [109, 197] width 39 height 33
click at [116, 191] on button "Text-to-speech controls" at bounding box center [109, 197] width 39 height 33
click at [113, 190] on span "Text-to-speech controls" at bounding box center [110, 197] width 14 height 14
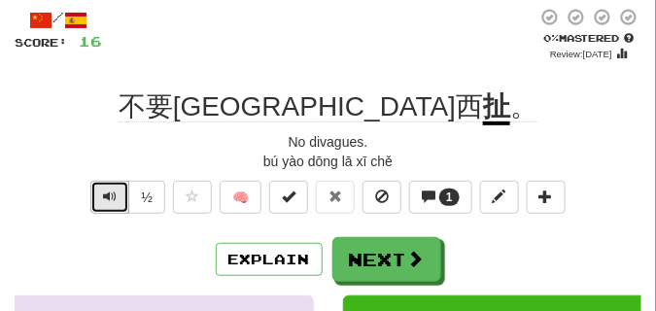
click at [113, 190] on span "Text-to-speech controls" at bounding box center [110, 197] width 14 height 14
click at [113, 192] on span "Text-to-speech controls" at bounding box center [110, 197] width 14 height 14
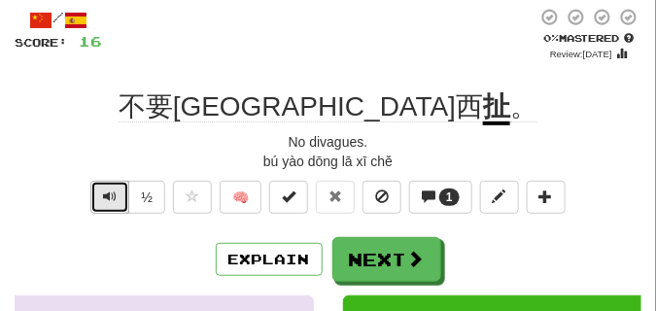
click at [113, 192] on span "Text-to-speech controls" at bounding box center [110, 197] width 14 height 14
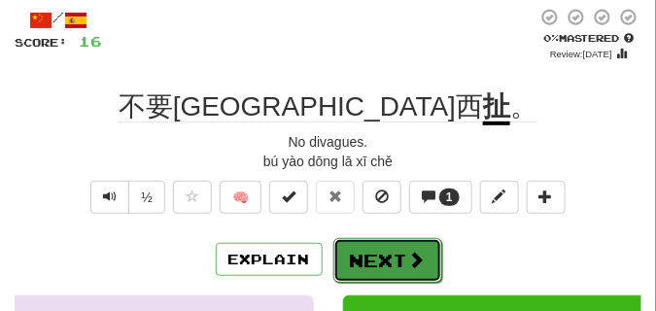
click at [365, 255] on button "Next" at bounding box center [388, 260] width 109 height 45
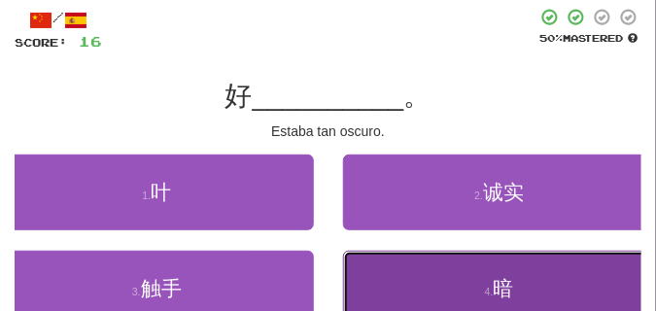
click at [444, 286] on button "4 . 暗" at bounding box center [500, 289] width 314 height 76
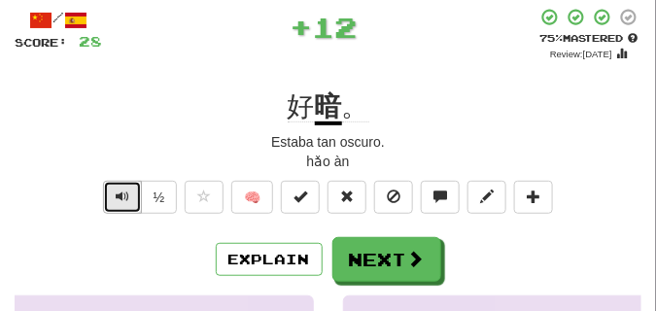
click at [119, 199] on span "Text-to-speech controls" at bounding box center [123, 197] width 14 height 14
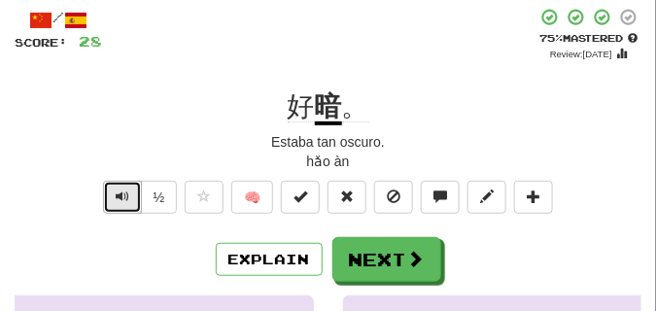
click at [119, 199] on span "Text-to-speech controls" at bounding box center [123, 197] width 14 height 14
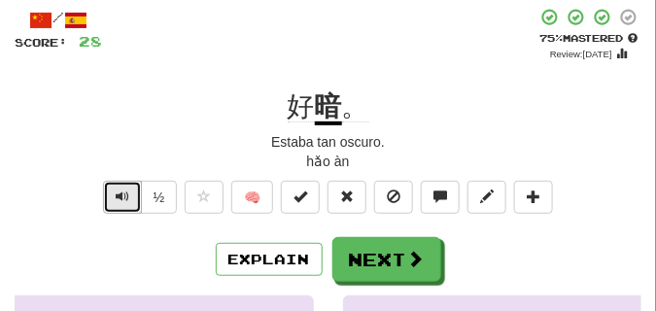
click at [119, 199] on span "Text-to-speech controls" at bounding box center [123, 197] width 14 height 14
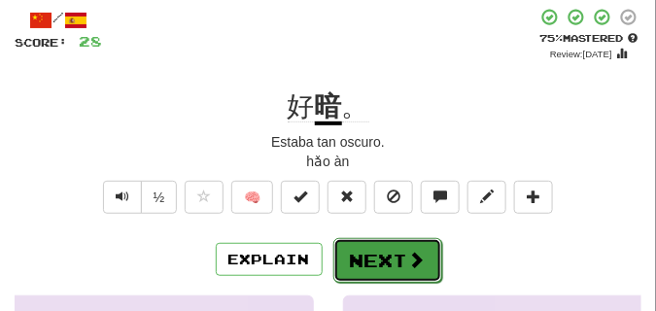
click at [425, 253] on button "Next" at bounding box center [388, 260] width 109 height 45
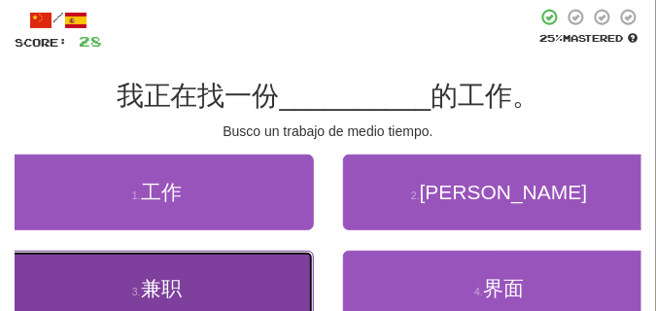
click at [246, 274] on button "3 . 兼职" at bounding box center [157, 289] width 314 height 76
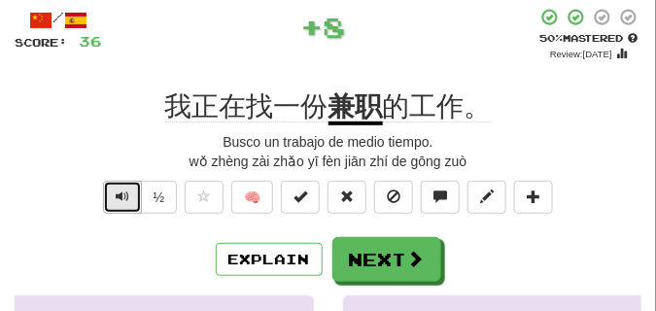
click at [123, 206] on button "Text-to-speech controls" at bounding box center [122, 197] width 39 height 33
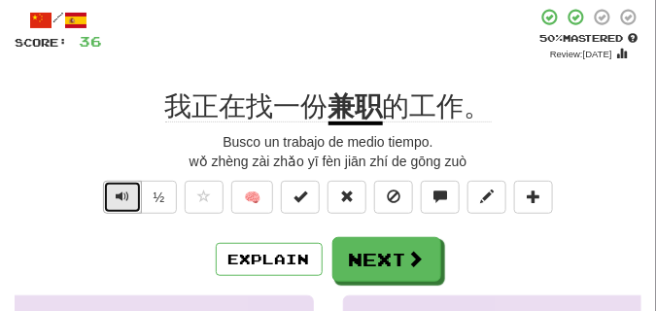
click at [123, 206] on button "Text-to-speech controls" at bounding box center [122, 197] width 39 height 33
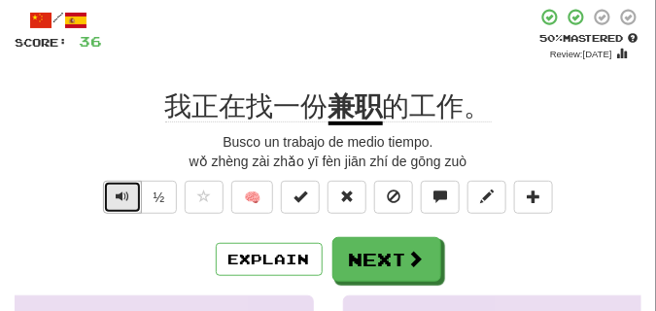
click at [123, 206] on button "Text-to-speech controls" at bounding box center [122, 197] width 39 height 33
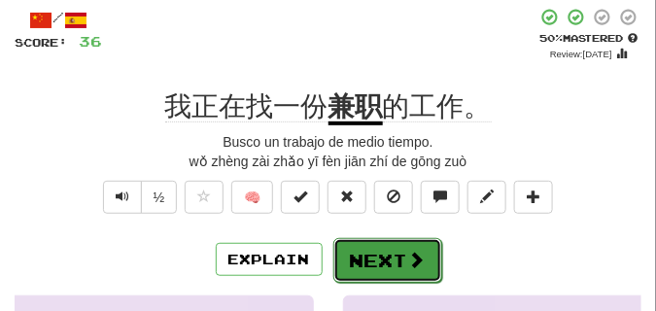
click at [394, 243] on button "Next" at bounding box center [388, 260] width 109 height 45
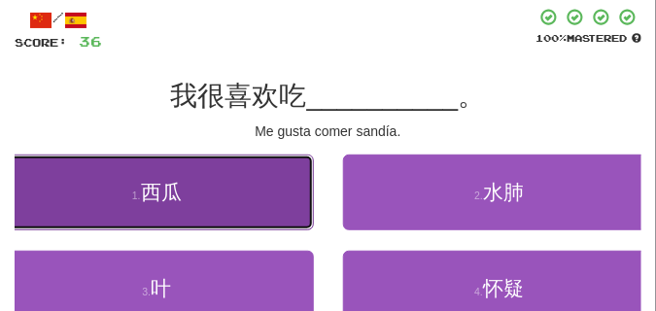
click at [123, 205] on button "1 . 西瓜" at bounding box center [157, 193] width 314 height 76
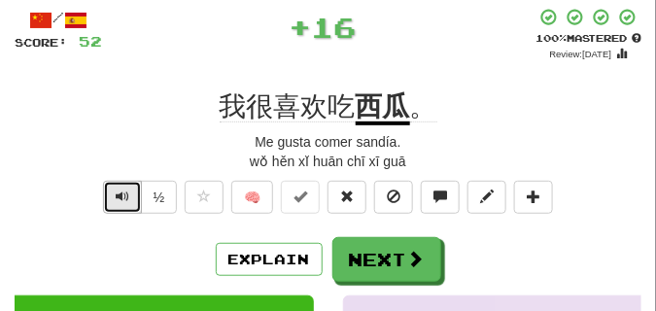
click at [117, 195] on span "Text-to-speech controls" at bounding box center [123, 197] width 14 height 14
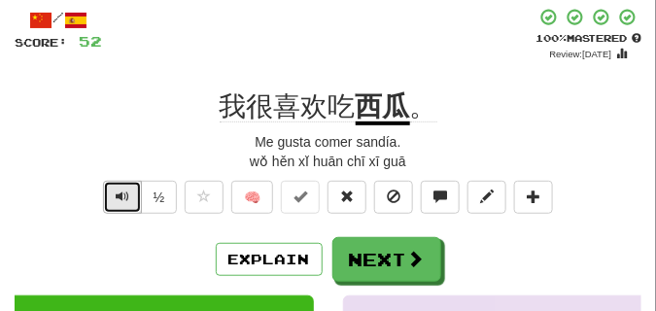
click at [117, 195] on span "Text-to-speech controls" at bounding box center [123, 197] width 14 height 14
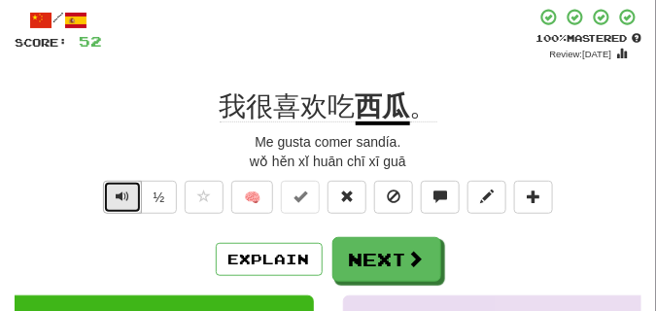
click at [117, 195] on span "Text-to-speech controls" at bounding box center [123, 197] width 14 height 14
click at [117, 194] on span "Text-to-speech controls" at bounding box center [123, 197] width 14 height 14
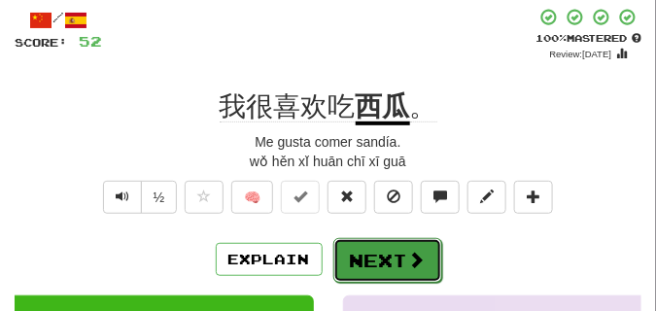
click at [364, 247] on button "Next" at bounding box center [388, 260] width 109 height 45
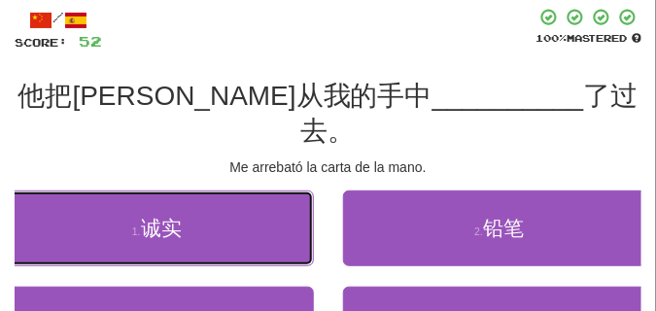
drag, startPoint x: 216, startPoint y: 164, endPoint x: 211, endPoint y: 142, distance: 22.9
click at [211, 142] on div "/ Score: 52 100 % Mastered 他把信从我的手中 __________ 了过去。 Me arrebató la carta de la …" at bounding box center [328, 216] width 627 height 417
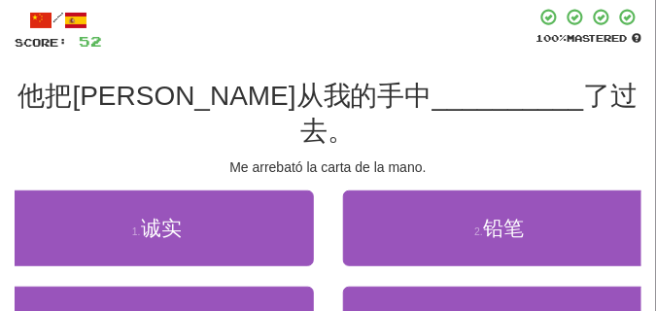
click at [211, 142] on div "/ Score: 52 100 % Mastered 他把信从我的手中 __________ 了过去。 Me arrebató la carta de la …" at bounding box center [328, 216] width 627 height 417
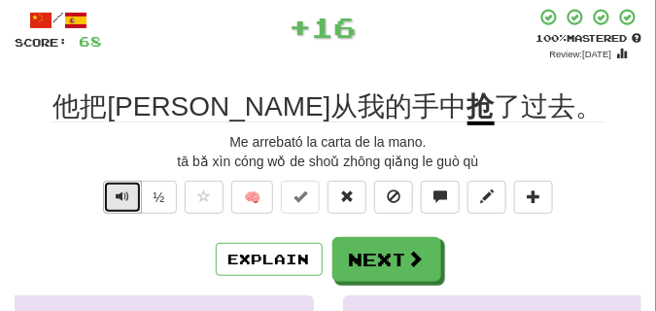
click at [113, 192] on button "Text-to-speech controls" at bounding box center [122, 197] width 39 height 33
click at [116, 194] on span "Text-to-speech controls" at bounding box center [123, 197] width 14 height 14
click at [124, 193] on span "Text-to-speech controls" at bounding box center [123, 197] width 14 height 14
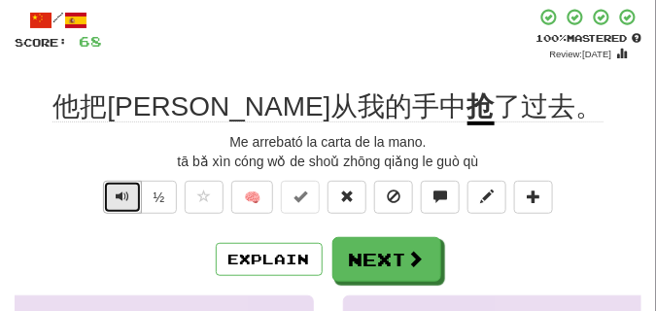
click at [124, 193] on span "Text-to-speech controls" at bounding box center [123, 197] width 14 height 14
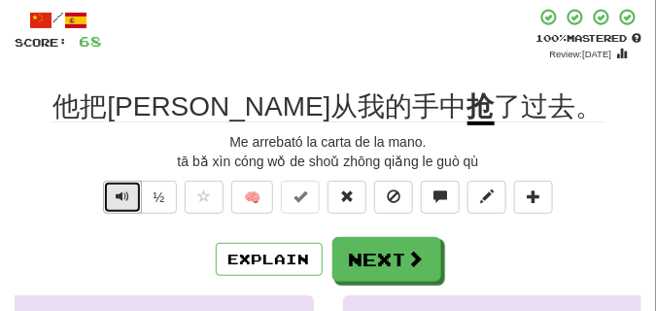
click at [124, 193] on span "Text-to-speech controls" at bounding box center [123, 197] width 14 height 14
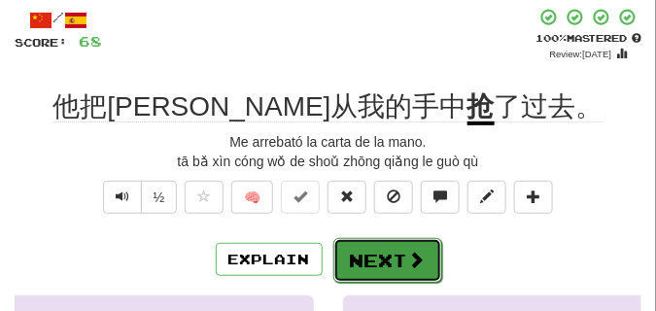
click at [361, 259] on button "Next" at bounding box center [388, 260] width 109 height 45
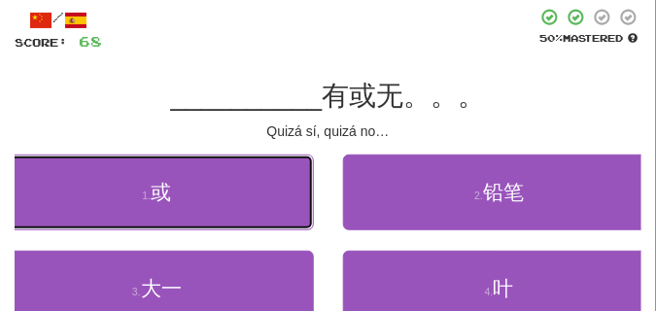
drag, startPoint x: 176, startPoint y: 162, endPoint x: 123, endPoint y: 103, distance: 79.2
click at [123, 103] on div "/ Score: 68 50 % Mastered __________ 有或无。。。 Quizá sí, quizá no… 1 . 或 2 . 铅笔 3 …" at bounding box center [328, 199] width 627 height 382
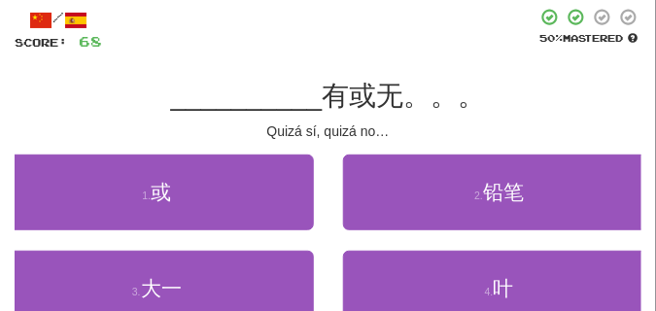
click at [176, 107] on span "__________" at bounding box center [247, 96] width 152 height 30
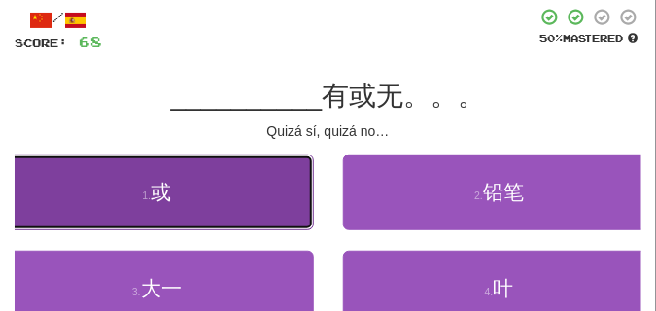
click at [169, 212] on button "1 . 或" at bounding box center [157, 193] width 314 height 76
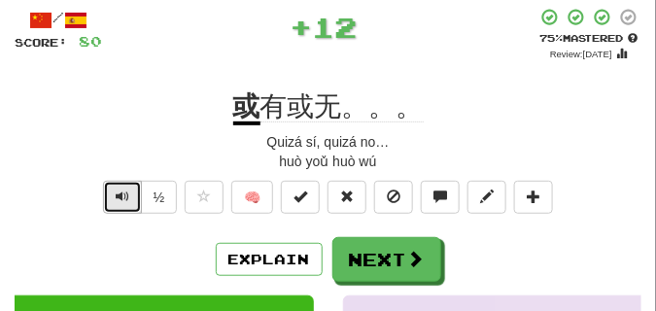
click at [128, 194] on button "Text-to-speech controls" at bounding box center [122, 197] width 39 height 33
click at [127, 194] on span "Text-to-speech controls" at bounding box center [123, 197] width 14 height 14
click at [127, 193] on span "Text-to-speech controls" at bounding box center [123, 197] width 14 height 14
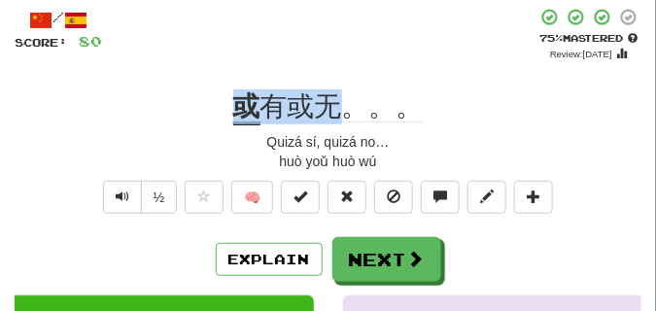
drag, startPoint x: 229, startPoint y: 105, endPoint x: 334, endPoint y: 114, distance: 106.3
click at [334, 114] on div "或 有或无。。。" at bounding box center [328, 106] width 627 height 35
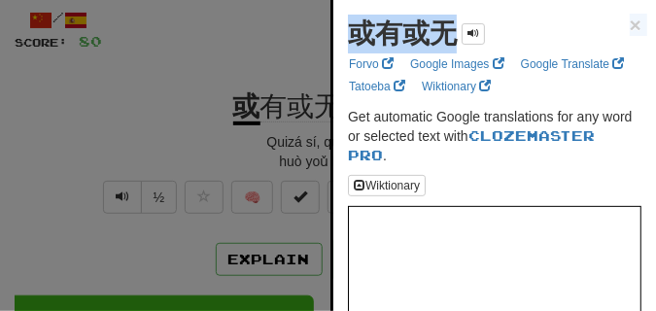
drag, startPoint x: 342, startPoint y: 53, endPoint x: 354, endPoint y: 39, distance: 18.7
copy div "或有或无 × Forvo Google Images Google Translate Tatoeba Wiktionary"
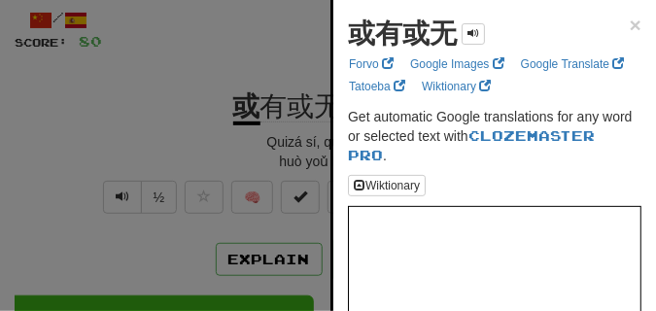
click at [136, 133] on div at bounding box center [328, 155] width 656 height 311
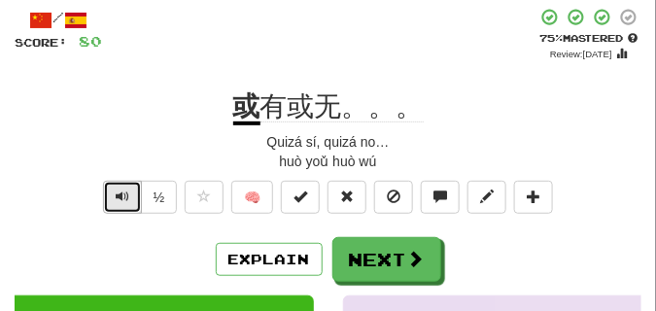
click at [119, 190] on span "Text-to-speech controls" at bounding box center [123, 197] width 14 height 14
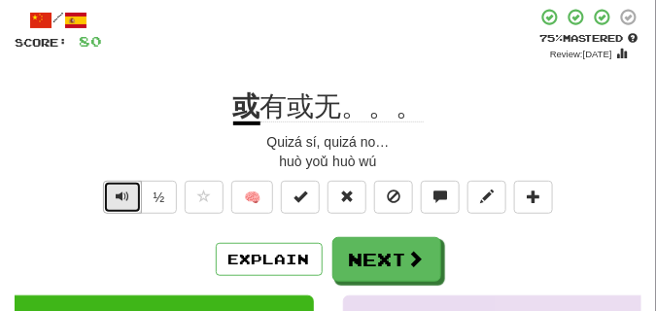
click at [119, 190] on span "Text-to-speech controls" at bounding box center [123, 197] width 14 height 14
click at [155, 133] on div "Quizá sí, quizá no…" at bounding box center [328, 141] width 627 height 19
click at [120, 197] on span "Text-to-speech controls" at bounding box center [123, 197] width 14 height 14
click at [119, 197] on span "Text-to-speech controls" at bounding box center [123, 197] width 14 height 14
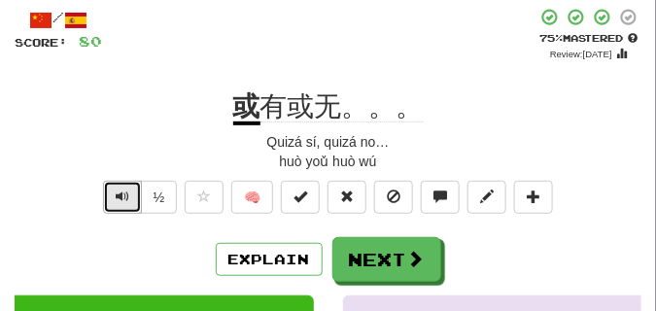
click at [119, 186] on button "Text-to-speech controls" at bounding box center [122, 197] width 39 height 33
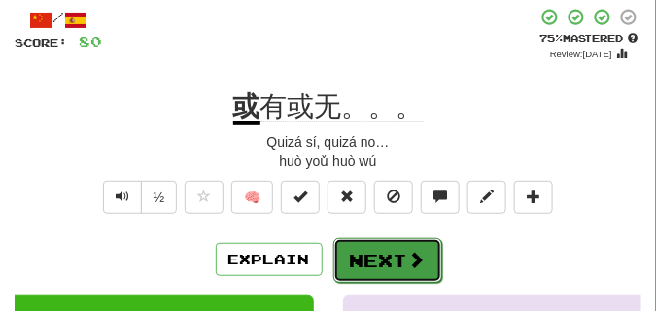
click at [416, 248] on button "Next" at bounding box center [388, 260] width 109 height 45
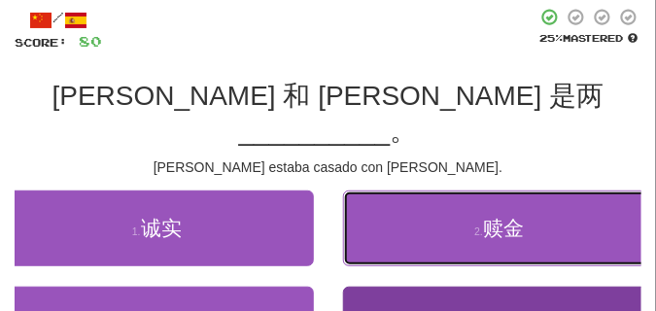
drag, startPoint x: 346, startPoint y: 201, endPoint x: 396, endPoint y: 282, distance: 94.7
click at [397, 285] on div "1 . 诚实 2 . 赎金 3 . 卡住了 4 . 夫妇" at bounding box center [328, 287] width 656 height 193
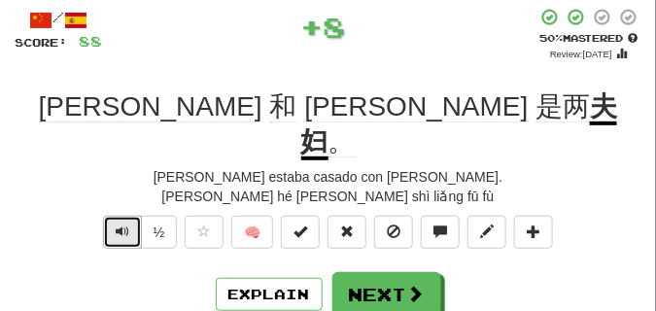
click at [128, 216] on button "Text-to-speech controls" at bounding box center [122, 232] width 39 height 33
click at [129, 216] on button "Text-to-speech controls" at bounding box center [122, 232] width 39 height 33
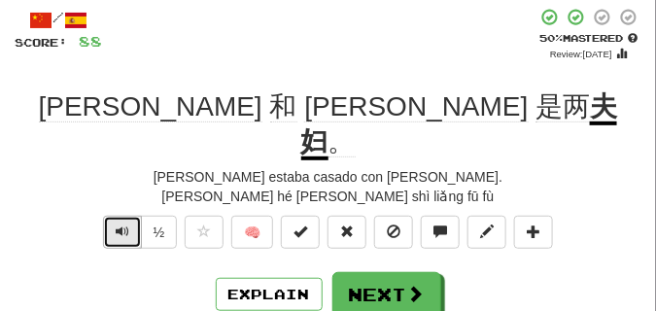
click at [129, 216] on button "Text-to-speech controls" at bounding box center [122, 232] width 39 height 33
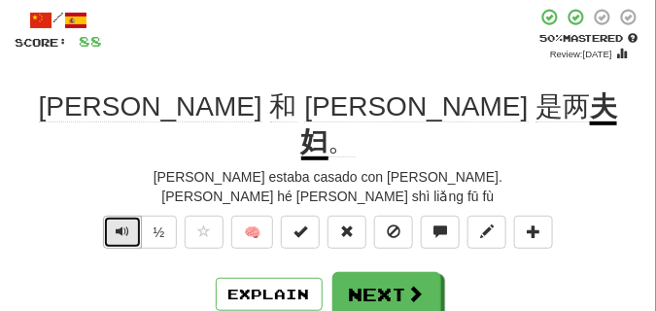
click at [129, 216] on button "Text-to-speech controls" at bounding box center [122, 232] width 39 height 33
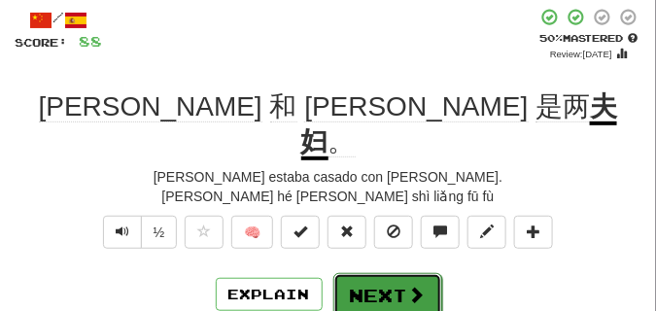
click at [395, 273] on button "Next" at bounding box center [388, 295] width 109 height 45
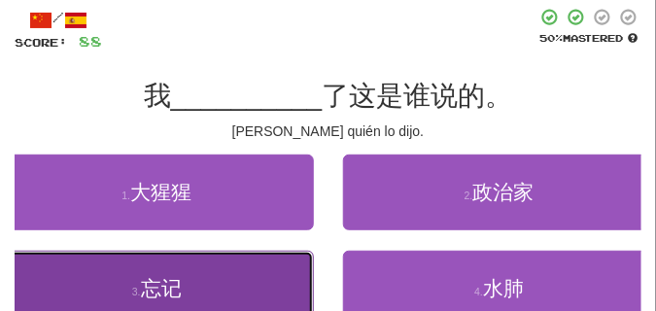
click at [241, 264] on button "3 . 忘记" at bounding box center [157, 289] width 314 height 76
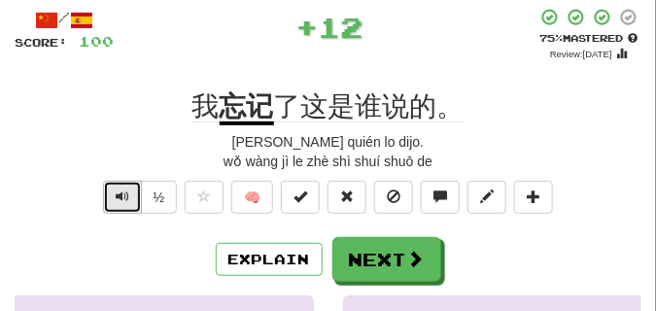
click at [120, 191] on span "Text-to-speech controls" at bounding box center [123, 197] width 14 height 14
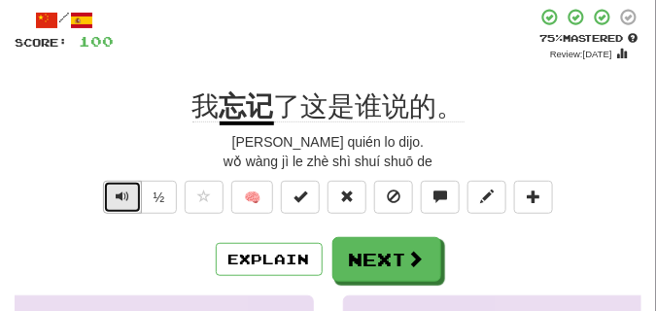
click at [120, 191] on span "Text-to-speech controls" at bounding box center [123, 197] width 14 height 14
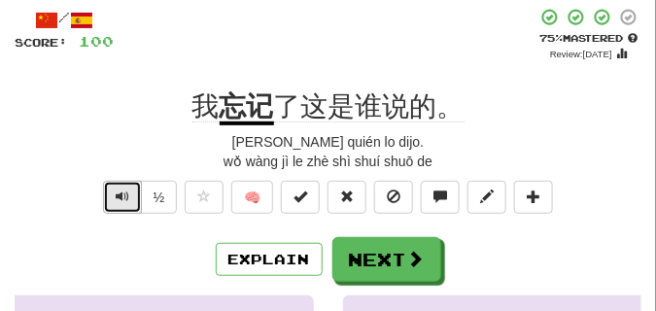
click at [120, 191] on span "Text-to-speech controls" at bounding box center [123, 197] width 14 height 14
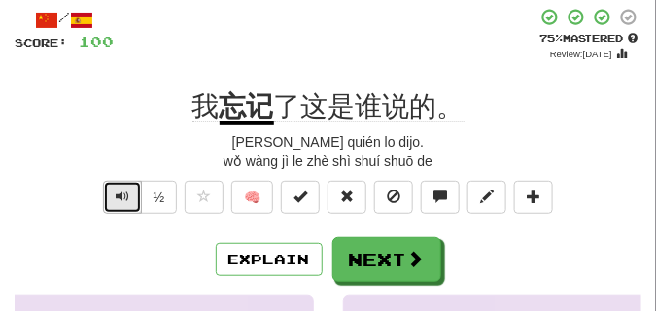
click at [120, 191] on span "Text-to-speech controls" at bounding box center [123, 197] width 14 height 14
click at [116, 195] on span "Text-to-speech controls" at bounding box center [123, 197] width 14 height 14
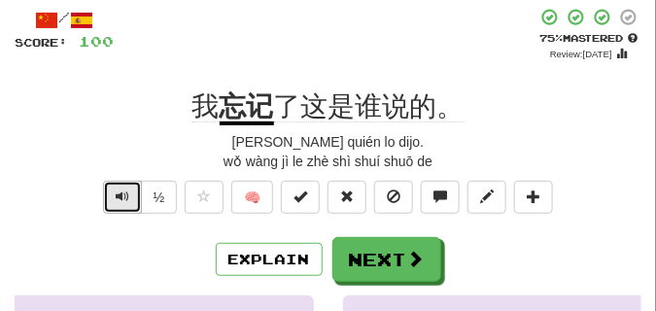
click at [117, 192] on span "Text-to-speech controls" at bounding box center [123, 197] width 14 height 14
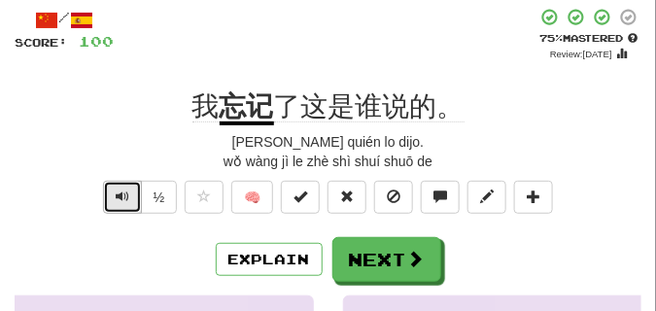
click at [117, 192] on span "Text-to-speech controls" at bounding box center [123, 197] width 14 height 14
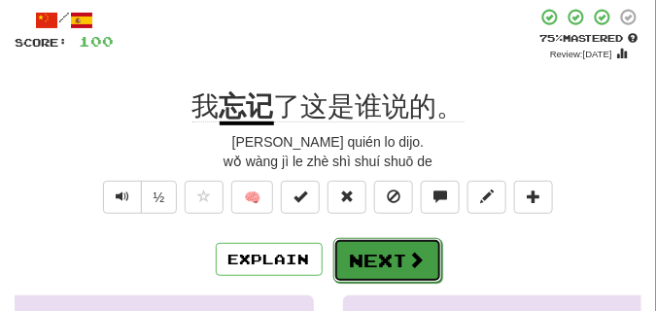
click at [350, 249] on button "Next" at bounding box center [388, 260] width 109 height 45
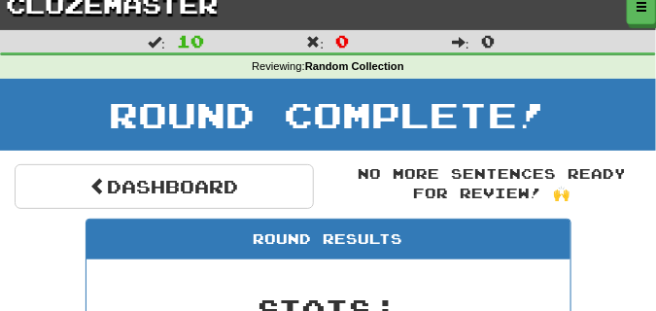
scroll to position [0, 0]
